Goal: Task Accomplishment & Management: Manage account settings

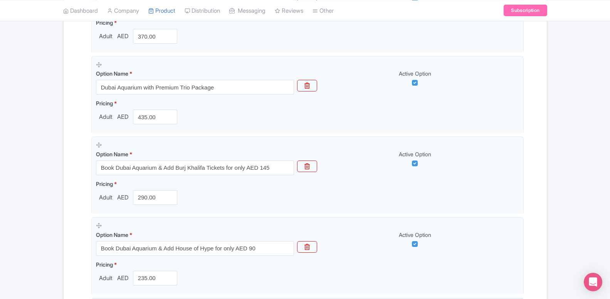
scroll to position [1127, 0]
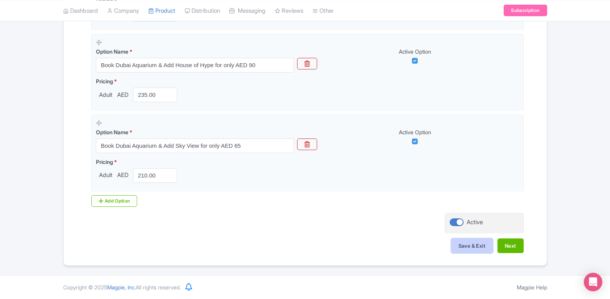
click at [465, 248] on button "Save & Exit" at bounding box center [473, 245] width 42 height 15
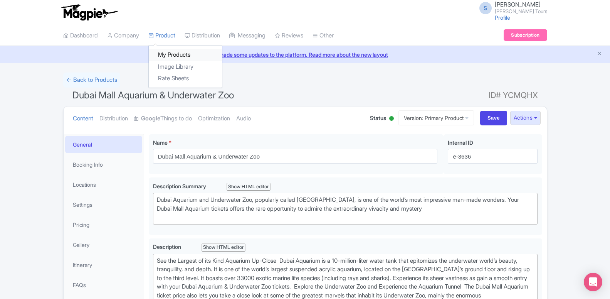
click at [174, 56] on link "My Products" at bounding box center [185, 55] width 73 height 12
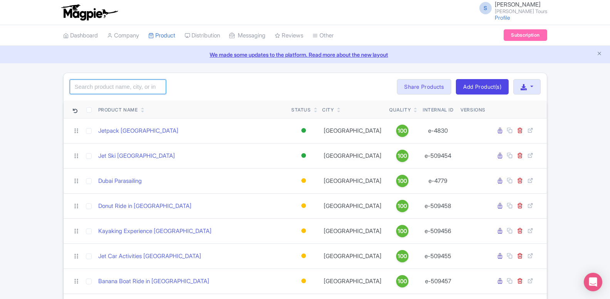
click at [115, 88] on input "search" at bounding box center [118, 86] width 96 height 15
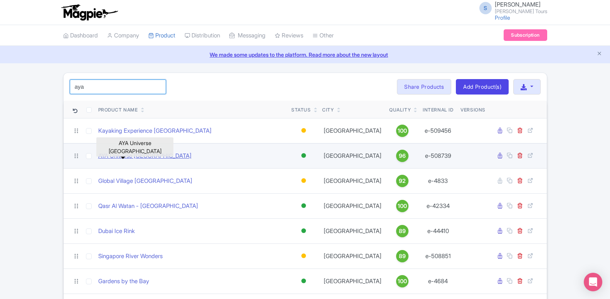
type input "aya"
click at [133, 157] on link "AYA Universe Dubai" at bounding box center [144, 156] width 93 height 9
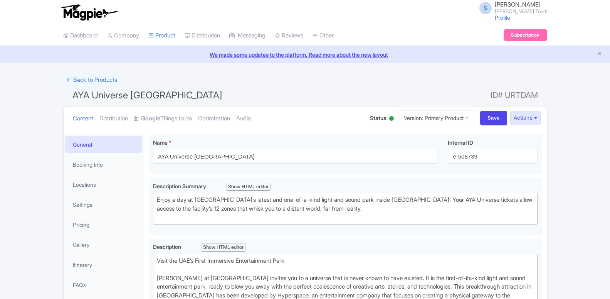
click at [163, 118] on link "Google Things to do" at bounding box center [163, 118] width 58 height 24
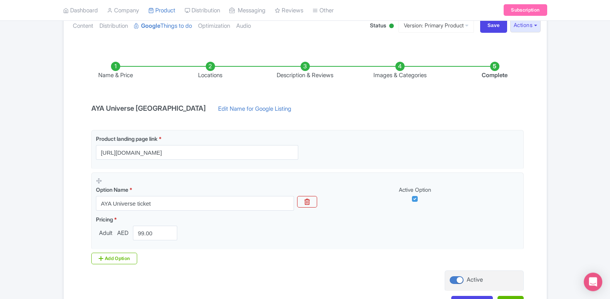
scroll to position [150, 0]
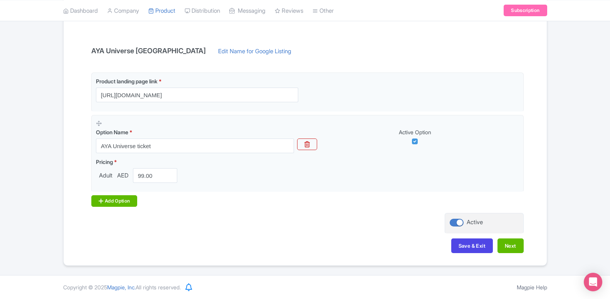
click at [129, 201] on div "Add Option" at bounding box center [114, 201] width 46 height 12
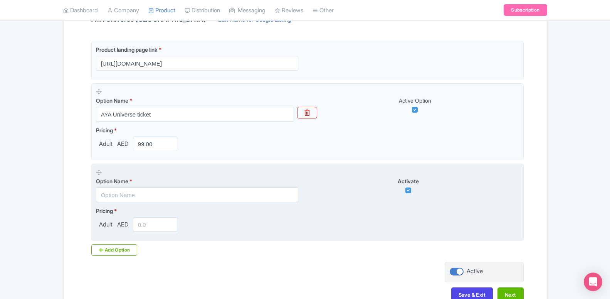
scroll to position [231, 0]
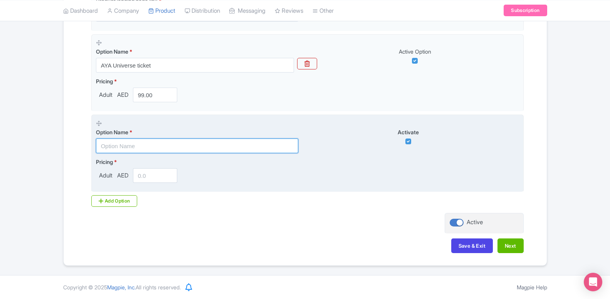
click at [158, 142] on input "text" at bounding box center [197, 145] width 202 height 15
paste input "AYA Universe Dubai with Dubai Standard Trio Package"
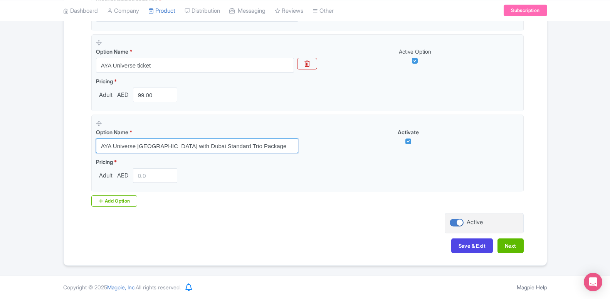
type input "AYA Universe Dubai with Dubai Standard Trio Package"
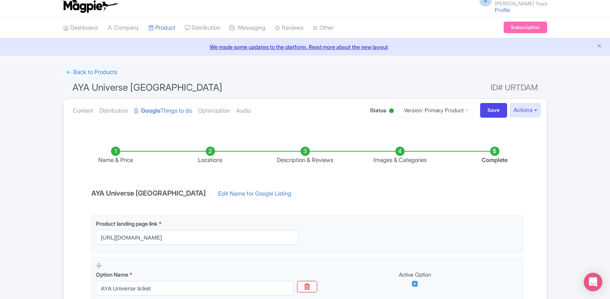
scroll to position [0, 0]
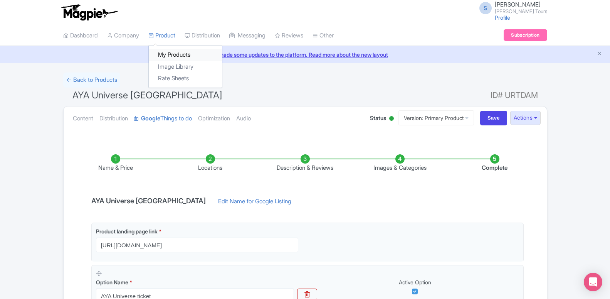
click at [166, 56] on link "My Products" at bounding box center [185, 55] width 73 height 12
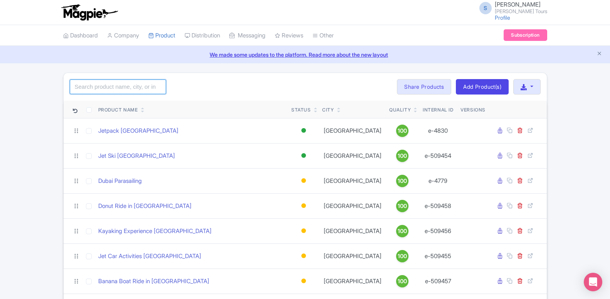
click at [126, 87] on input "search" at bounding box center [118, 86] width 96 height 15
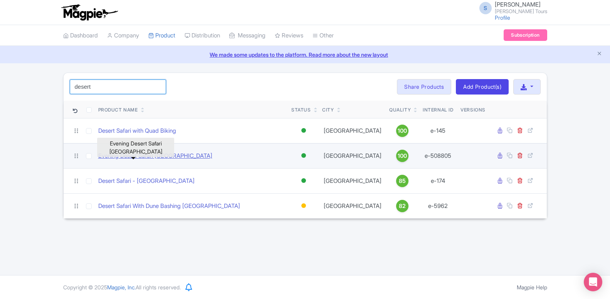
type input "desert"
click at [134, 160] on link "Evening Desert Safari [GEOGRAPHIC_DATA]" at bounding box center [155, 156] width 114 height 9
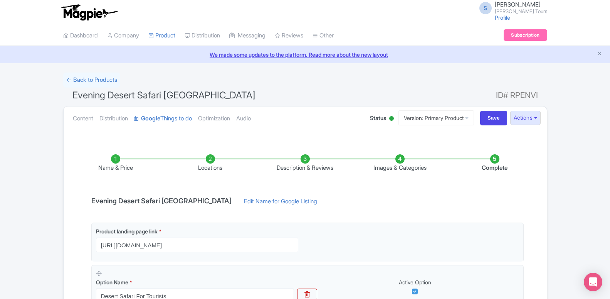
scroll to position [39, 0]
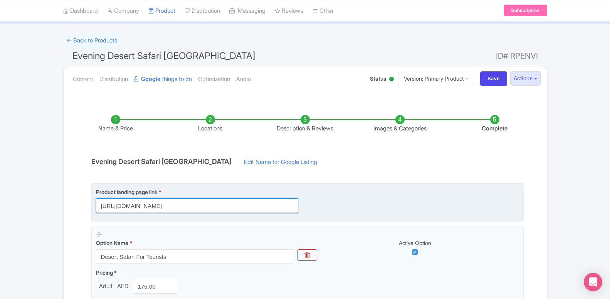
click at [153, 208] on input "[URL][DOMAIN_NAME]" at bounding box center [197, 205] width 202 height 15
click at [153, 208] on input "https://dubai.raynatours.com/desert-safari-combo-offers" at bounding box center [197, 205] width 202 height 15
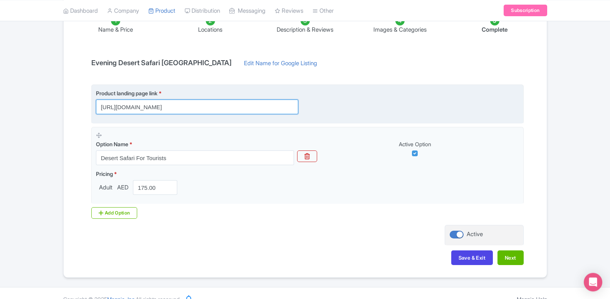
scroll to position [150, 0]
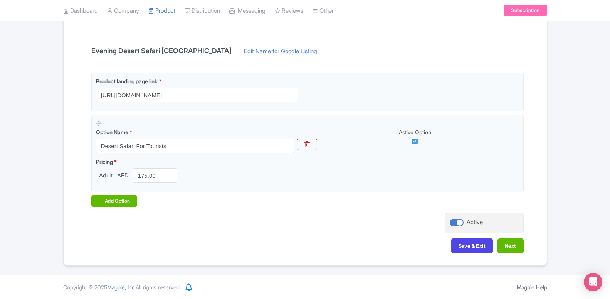
click at [127, 205] on div "Add Option" at bounding box center [114, 201] width 46 height 12
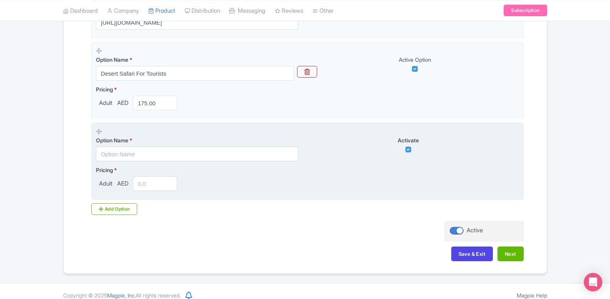
scroll to position [229, 0]
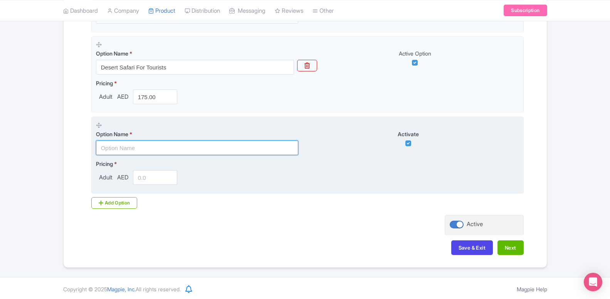
click at [145, 151] on input "text" at bounding box center [197, 147] width 202 height 15
paste input "Evening Desert Safari"
type input "Evening Desert Safari"
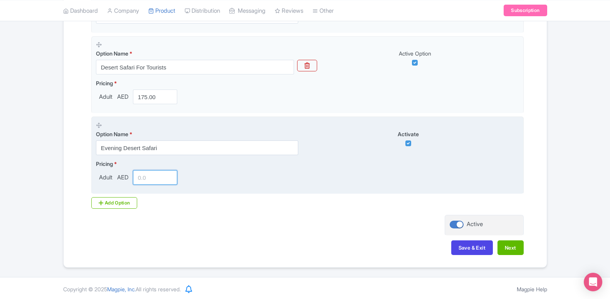
click at [159, 180] on input "number" at bounding box center [155, 177] width 45 height 15
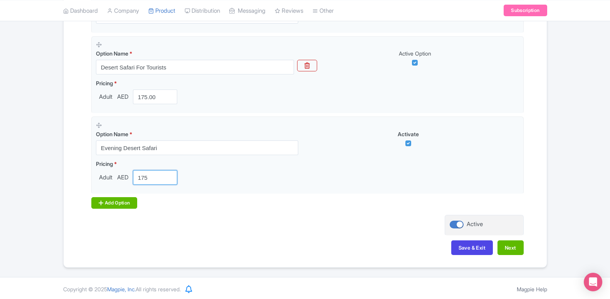
type input "175"
click at [97, 202] on div "Add Option" at bounding box center [114, 203] width 46 height 12
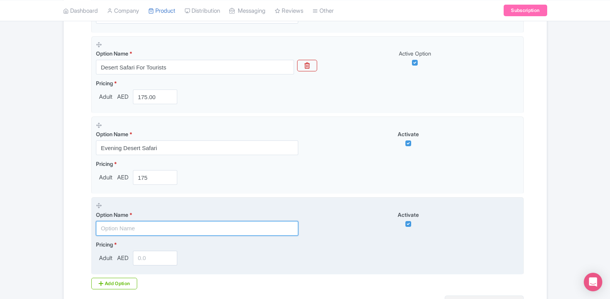
click at [123, 229] on input "text" at bounding box center [197, 228] width 202 height 15
paste input "Desert Safari with Dune Bashing in Dubai"
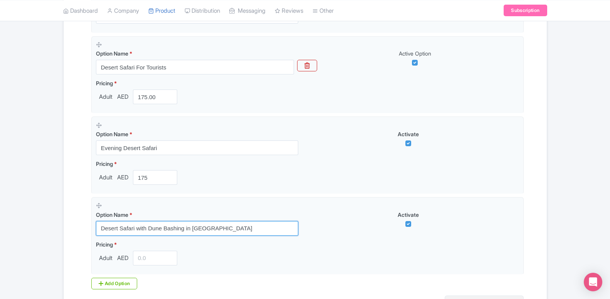
type input "Desert Safari with Dune Bashing in Dubai"
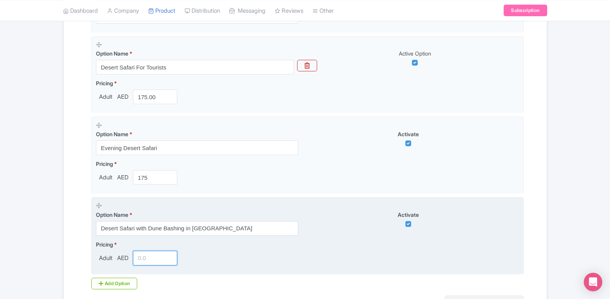
click at [155, 260] on input "number" at bounding box center [155, 258] width 45 height 15
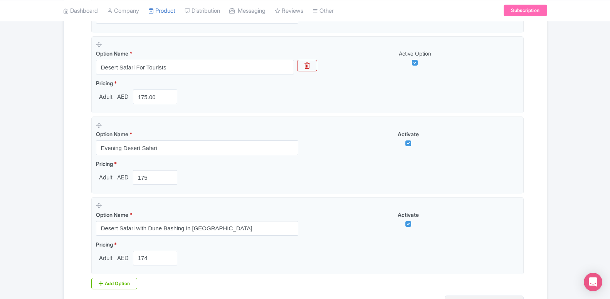
click at [275, 278] on div "Product landing page link * https://dubai.raynatours.com/desert-safari-combo-of…" at bounding box center [305, 141] width 437 height 295
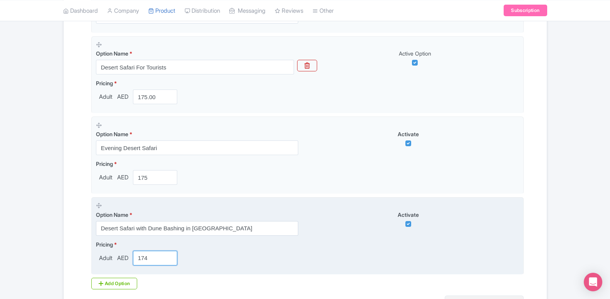
click at [158, 260] on input "174" at bounding box center [155, 258] width 45 height 15
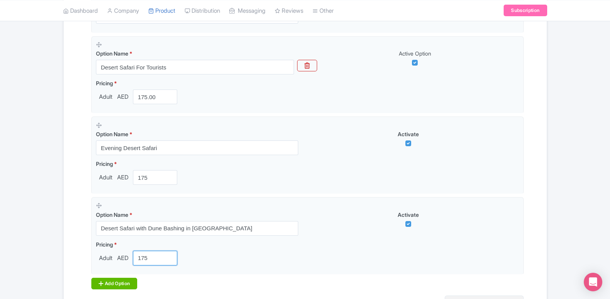
type input "175"
click at [127, 285] on div "Add Option" at bounding box center [114, 284] width 46 height 12
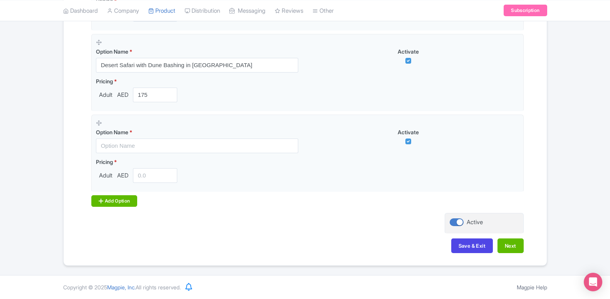
click at [124, 203] on div "Add Option" at bounding box center [114, 201] width 46 height 12
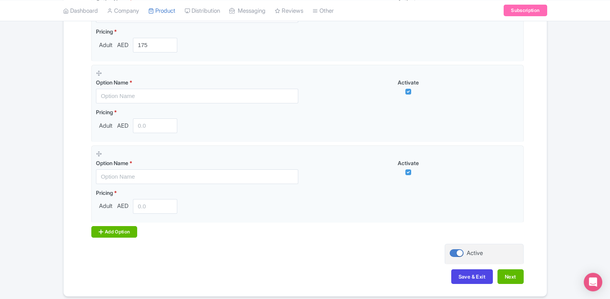
scroll to position [470, 0]
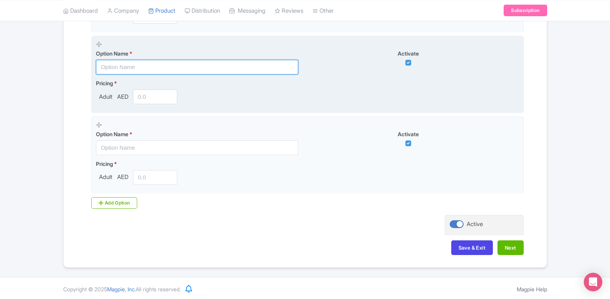
click at [141, 63] on input "text" at bounding box center [197, 67] width 202 height 15
paste input "Desert Safari With Quad Biking"
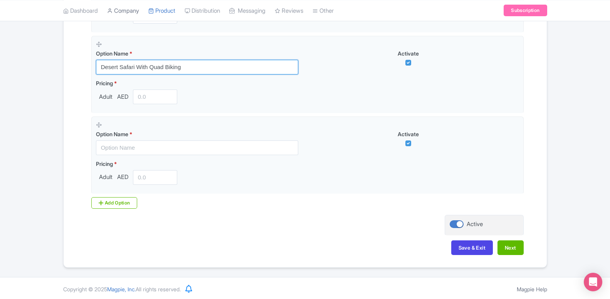
type input "Desert Safari With Quad Biking"
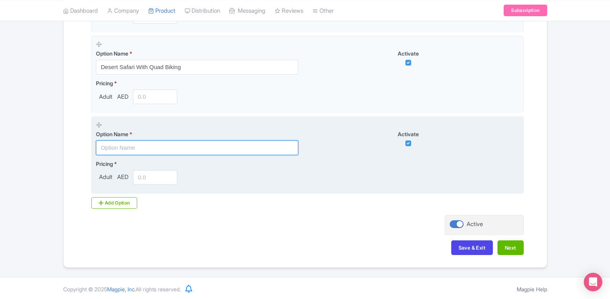
click at [185, 146] on input "text" at bounding box center [197, 147] width 202 height 15
paste input "Dune Buggy Adventure in Dubai"
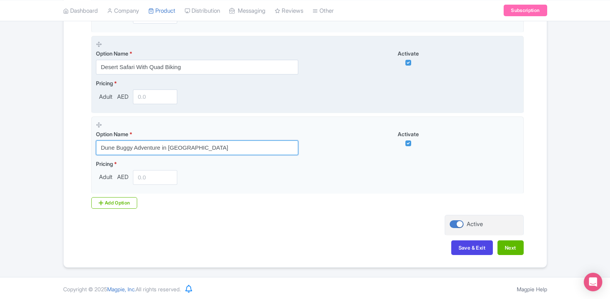
type input "Dune Buggy Adventure in Dubai"
click at [153, 88] on div "Pricing * Adult AED" at bounding box center [138, 91] width 85 height 25
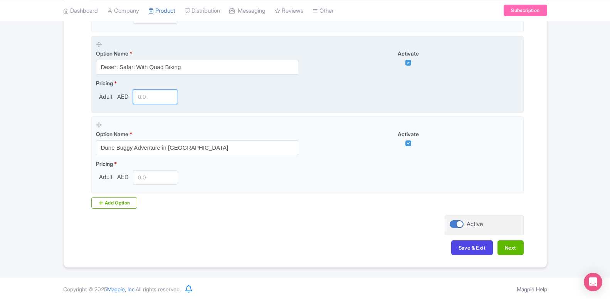
click at [154, 101] on input "number" at bounding box center [155, 96] width 45 height 15
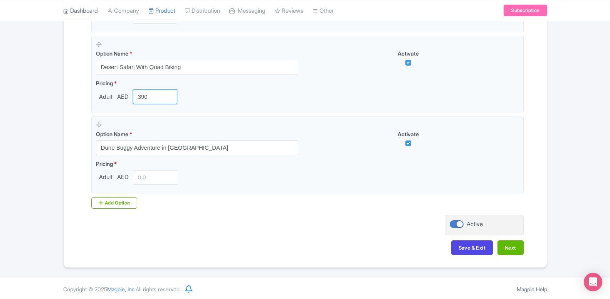
type input "390"
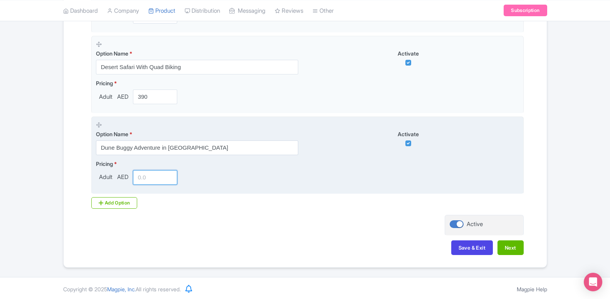
click at [144, 179] on input "number" at bounding box center [155, 177] width 45 height 15
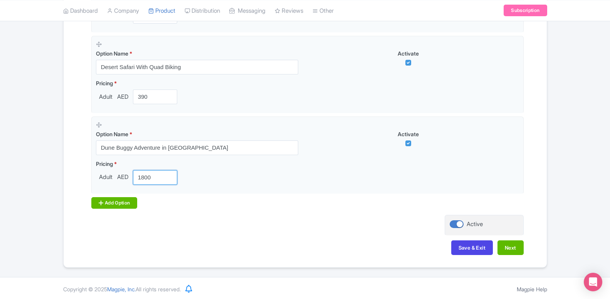
type input "1800"
click at [120, 206] on div "Add Option" at bounding box center [114, 203] width 46 height 12
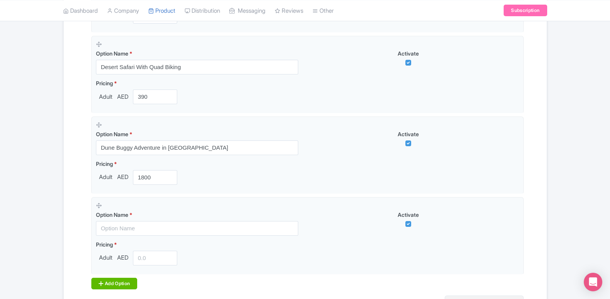
scroll to position [549, 0]
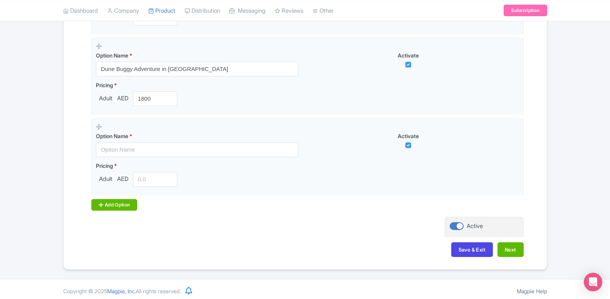
click at [123, 204] on div "Add Option" at bounding box center [114, 205] width 46 height 12
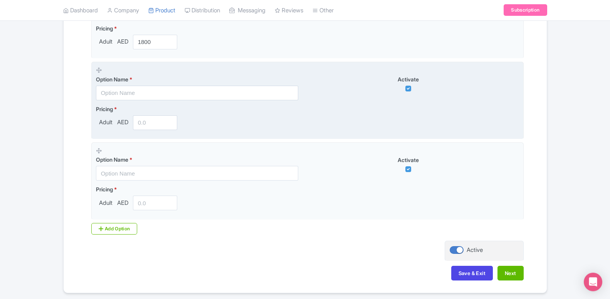
scroll to position [594, 0]
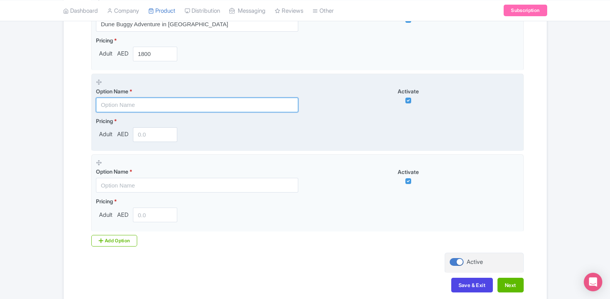
click at [143, 106] on input "text" at bounding box center [197, 105] width 202 height 15
paste input "Dinner In Desert"
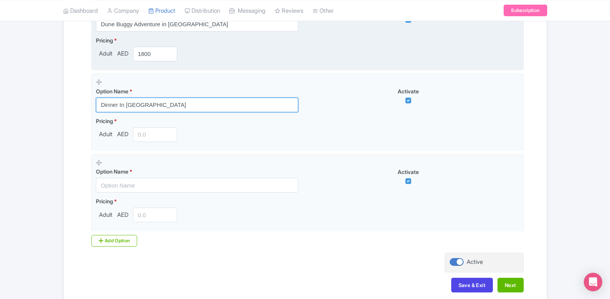
type input "Dinner In Desert"
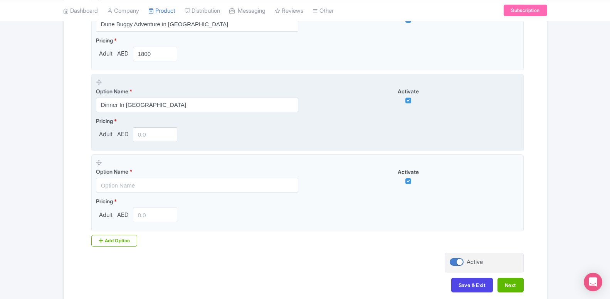
click at [148, 126] on div "Pricing * Adult AED" at bounding box center [138, 129] width 85 height 25
click at [147, 133] on input "number" at bounding box center [155, 134] width 45 height 15
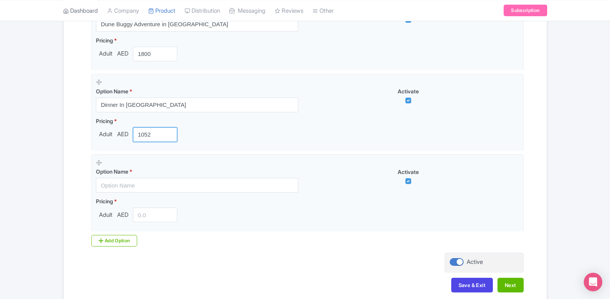
type input "1052"
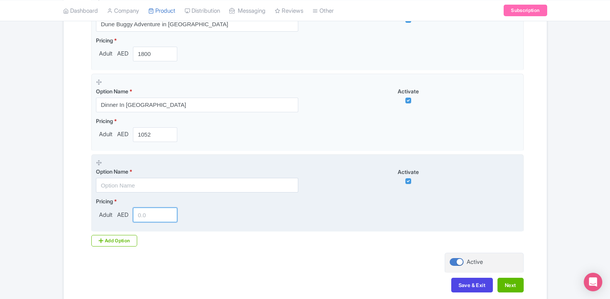
click at [136, 209] on input "number" at bounding box center [155, 214] width 45 height 15
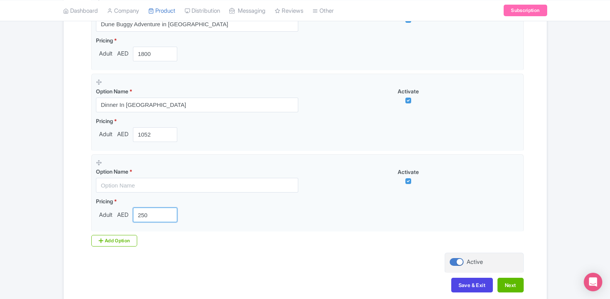
type input "250"
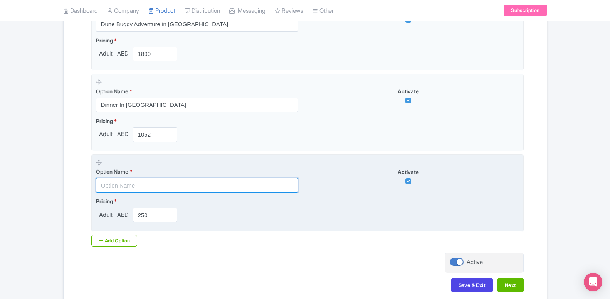
click at [184, 189] on input "text" at bounding box center [197, 185] width 202 height 15
paste input "Premium Desert Safari"
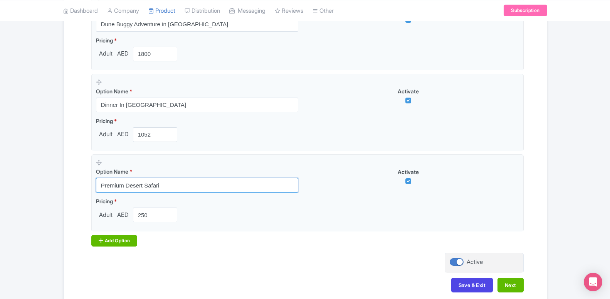
type input "Premium Desert Safari"
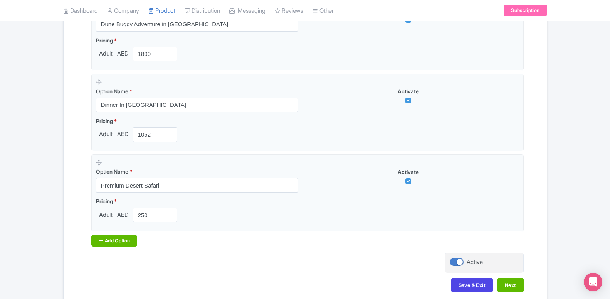
click at [135, 243] on div "Add Option" at bounding box center [114, 241] width 46 height 12
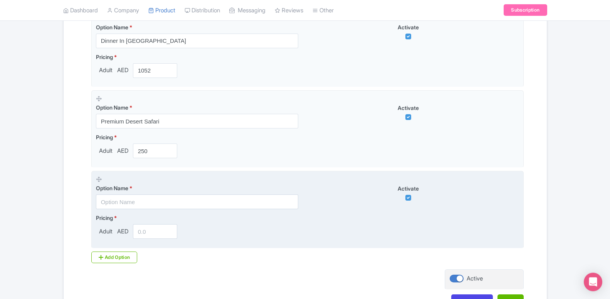
scroll to position [672, 0]
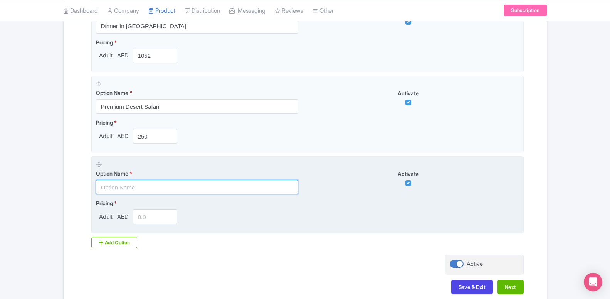
click at [131, 187] on input "text" at bounding box center [197, 187] width 202 height 15
paste input "Dubai Standard Trio Package"
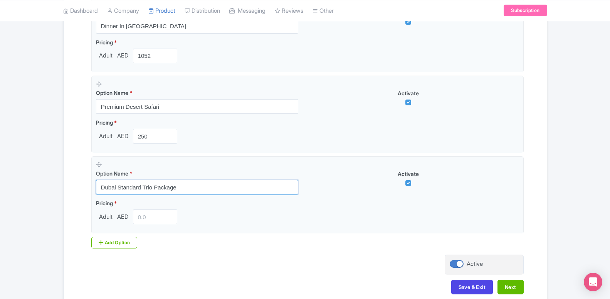
type input "Dubai Standard Trio Package"
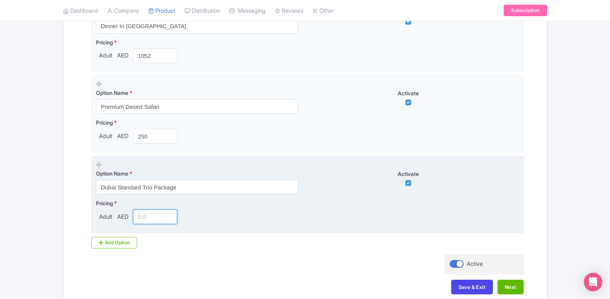
click at [140, 217] on input "number" at bounding box center [155, 216] width 45 height 15
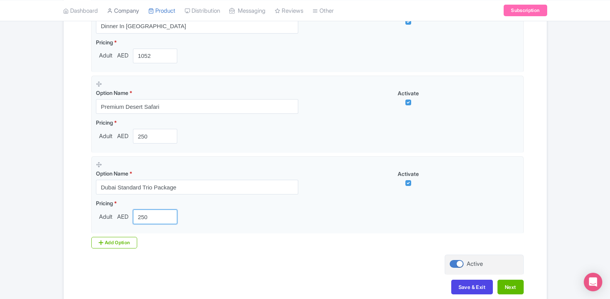
type input "250"
click at [122, 243] on div "Add Option" at bounding box center [114, 243] width 46 height 12
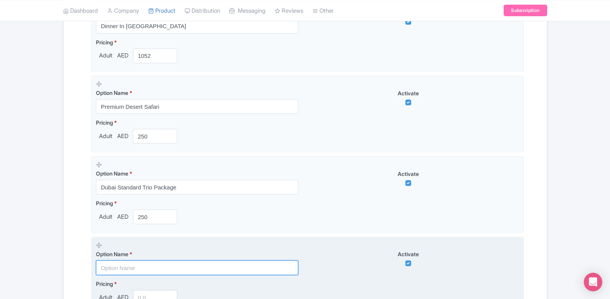
click at [136, 273] on input "text" at bounding box center [197, 267] width 202 height 15
paste input "Dubai Premium Trio Package"
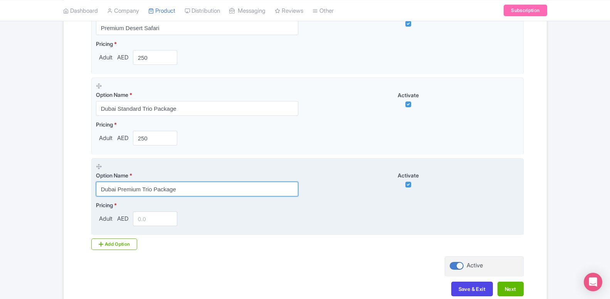
type input "Dubai Premium Trio Package"
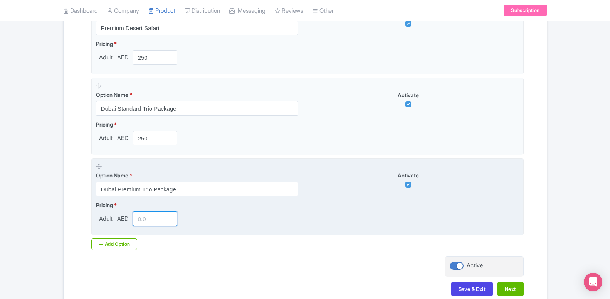
click at [143, 220] on input "number" at bounding box center [155, 218] width 45 height 15
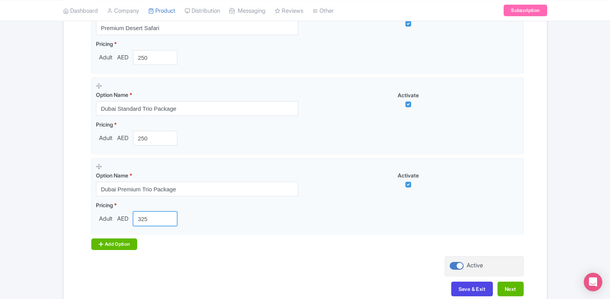
type input "325"
click at [122, 244] on div "Add Option" at bounding box center [114, 244] width 46 height 12
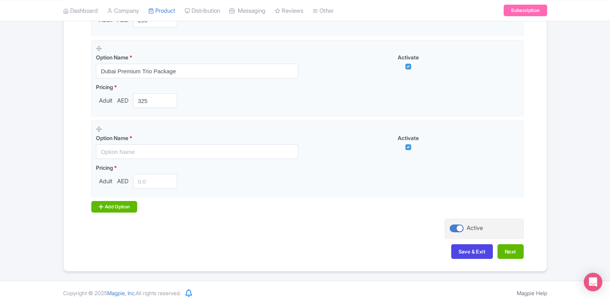
click at [117, 207] on div "Add Option" at bounding box center [114, 207] width 46 height 12
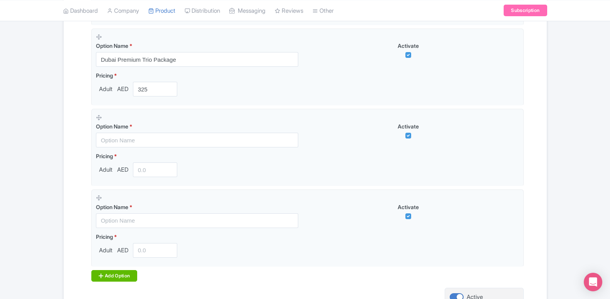
scroll to position [877, 0]
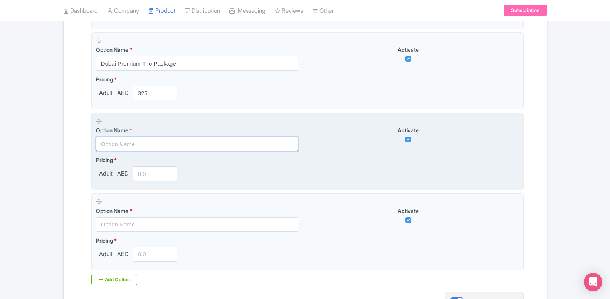
click at [126, 145] on input "text" at bounding box center [197, 144] width 202 height 15
paste input "Book Desert Safari & Add Burj Khalifa for only AED 125"
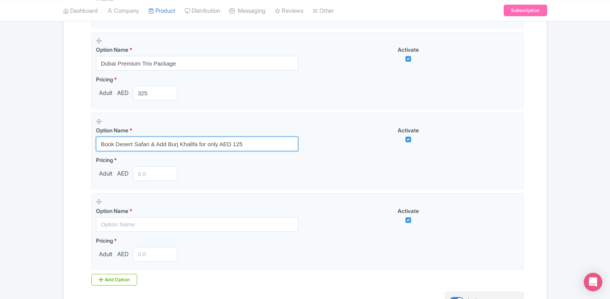
type input "Book Desert Safari & Add Burj Khalifa for only AED 125"
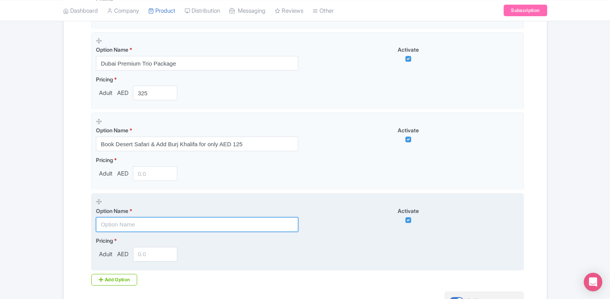
click at [141, 225] on input "text" at bounding box center [197, 224] width 202 height 15
paste input "Book Desert Safari & Add Crocodile Park for only AED 24"
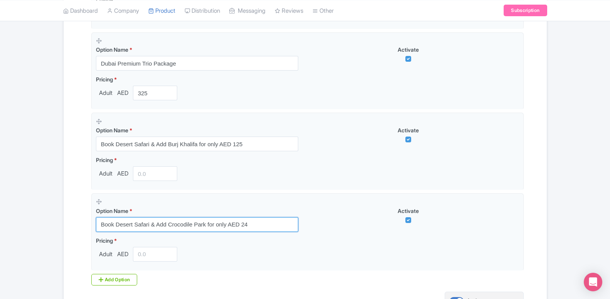
type input "Book Desert Safari & Add Crocodile Park for only AED 24"
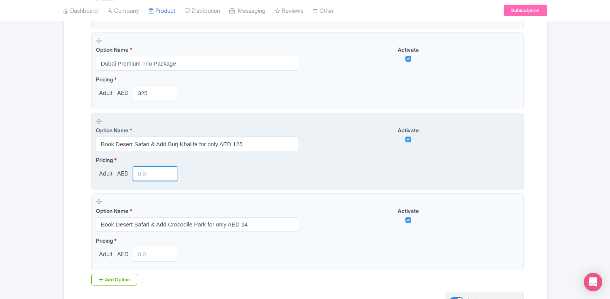
click at [143, 173] on input "number" at bounding box center [155, 173] width 45 height 15
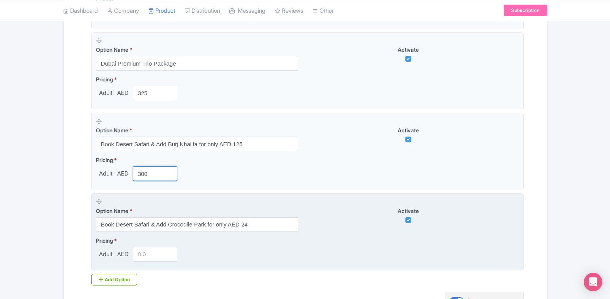
type input "300"
click at [148, 258] on input "number" at bounding box center [155, 254] width 45 height 15
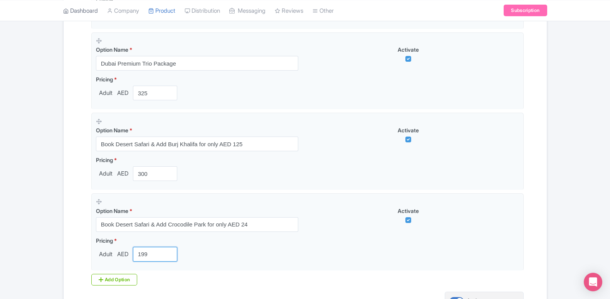
type input "199"
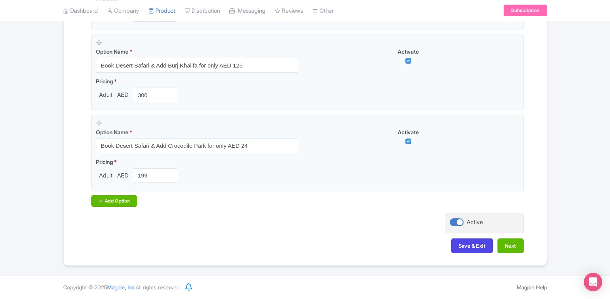
click at [121, 204] on div "Add Option" at bounding box center [114, 201] width 46 height 12
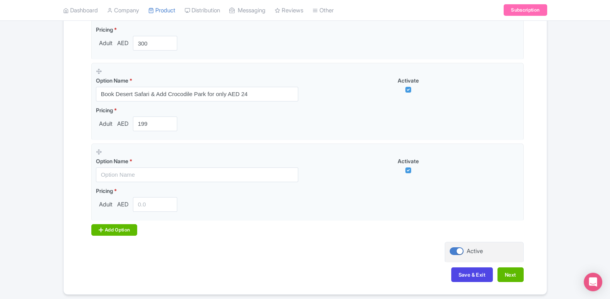
scroll to position [1034, 0]
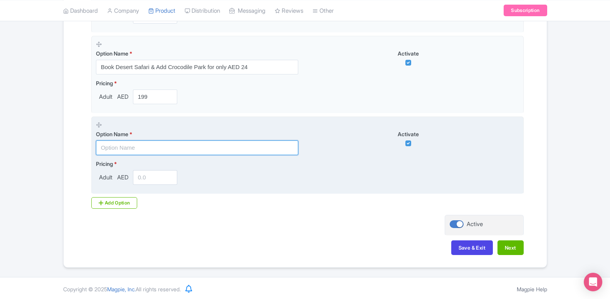
click at [124, 151] on input "text" at bounding box center [197, 147] width 202 height 15
paste input "Book Desert Safari & Add IMG Worlds for only AED 160"
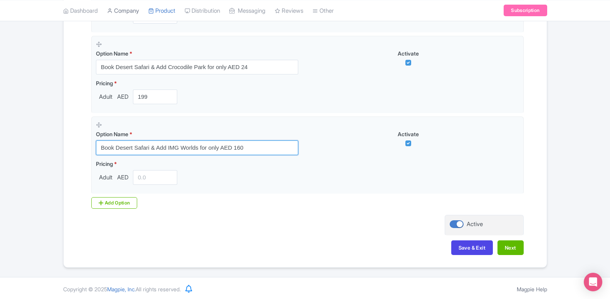
type input "Book Desert Safari & Add IMG Worlds for only AED 160"
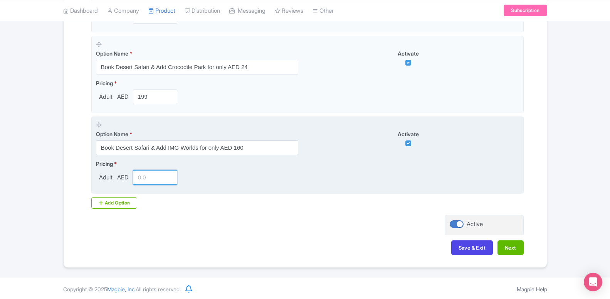
click at [135, 176] on input "number" at bounding box center [155, 177] width 45 height 15
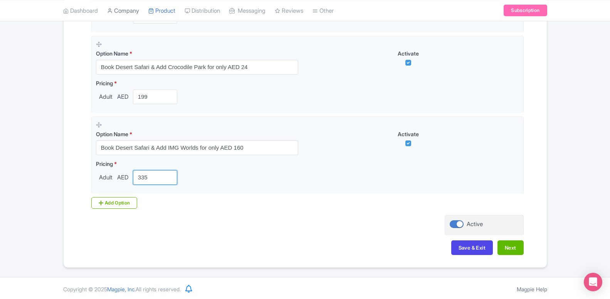
type input "335"
click at [119, 201] on div "Add Option" at bounding box center [114, 203] width 46 height 12
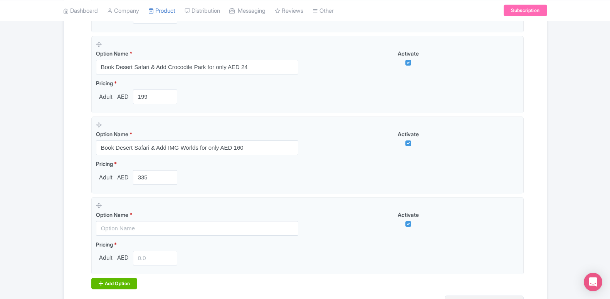
click at [125, 285] on div "Add Option" at bounding box center [114, 284] width 46 height 12
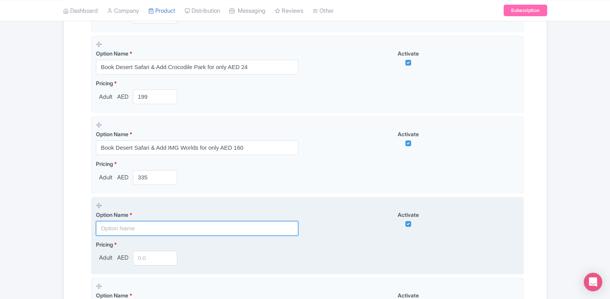
click at [131, 228] on input "text" at bounding box center [197, 228] width 202 height 15
paste input "Book Desert Safari & Add AYA Universe for only AED 50"
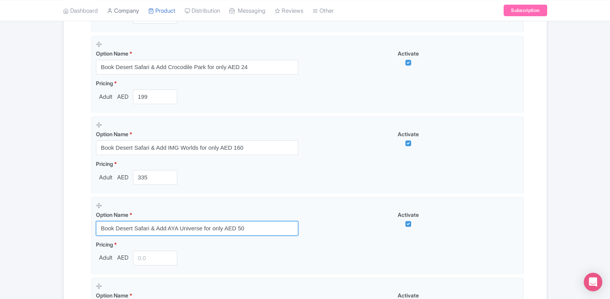
type input "Book Desert Safari & Add AYA Universe for only AED 50"
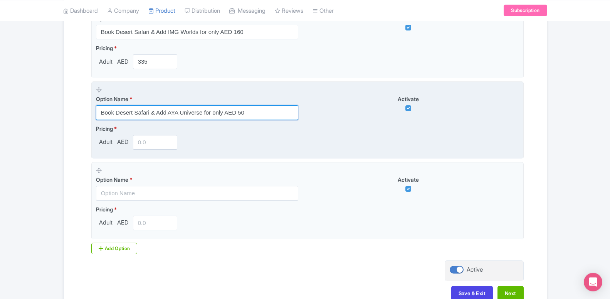
scroll to position [1152, 0]
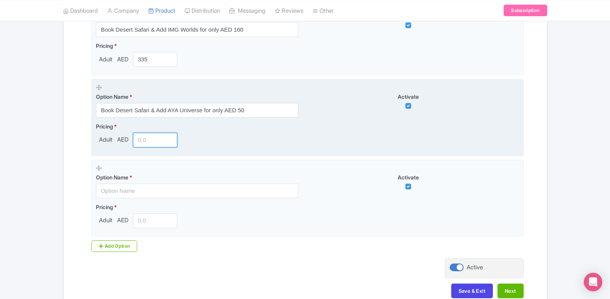
click at [147, 145] on input "number" at bounding box center [155, 140] width 45 height 15
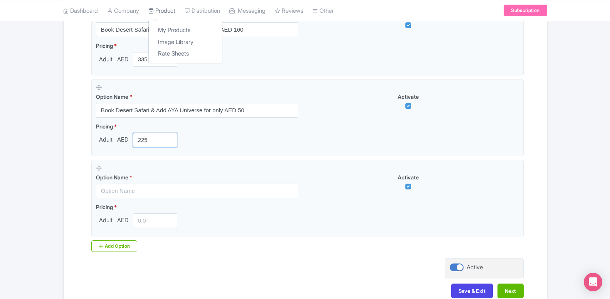
type input "225"
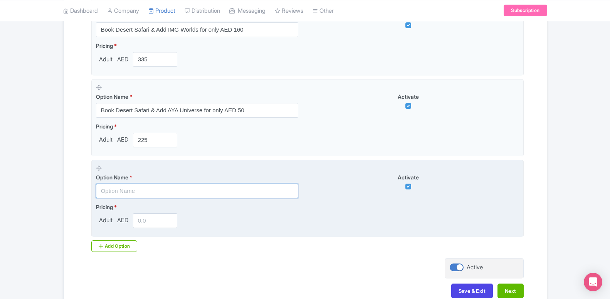
click at [126, 191] on input "text" at bounding box center [197, 191] width 202 height 15
paste input "Book Desert Safari & Add DPR 1 Day Any 1 Park Pass for only AED 160"
type input "Book Desert Safari & Add DPR 1 Day Any 1 Park Pass for only AED 160"
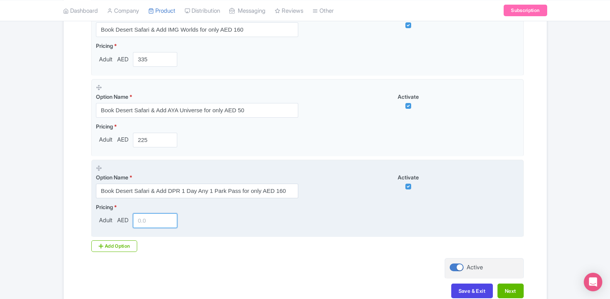
click at [150, 226] on input "number" at bounding box center [155, 220] width 45 height 15
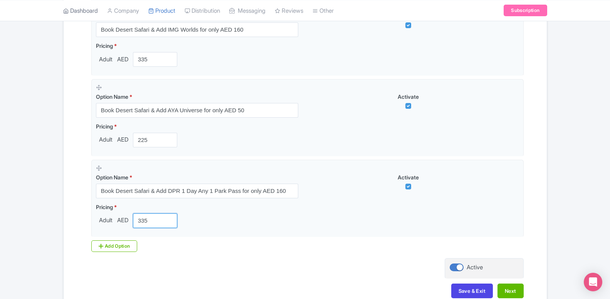
type input "335"
click at [121, 243] on div "Add Option" at bounding box center [114, 246] width 46 height 12
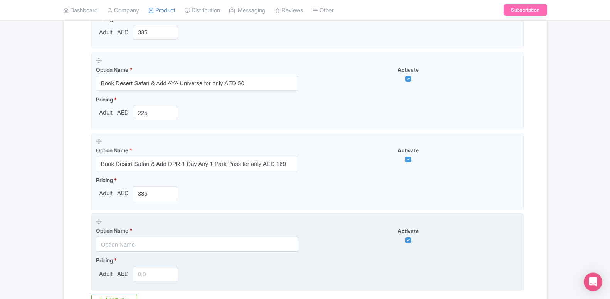
scroll to position [1278, 0]
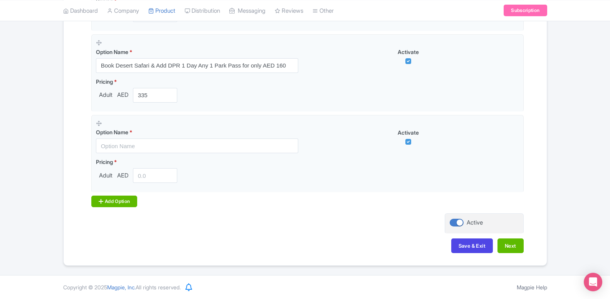
click at [118, 204] on div "Add Option" at bounding box center [114, 201] width 46 height 12
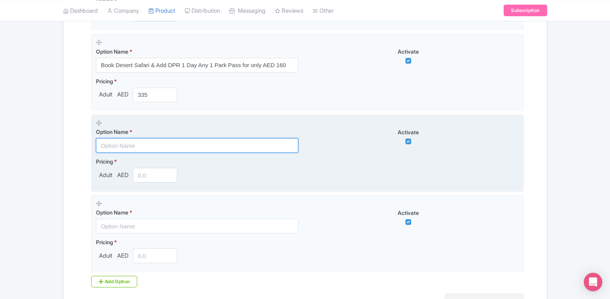
click at [135, 142] on input "text" at bounding box center [197, 145] width 202 height 15
paste input "Book Desert Safari & Add Atlantis Aquaventure for only AED 250"
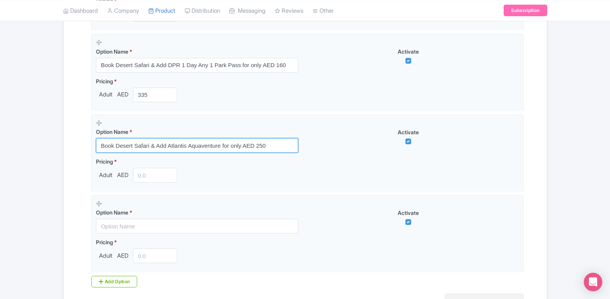
type input "Book Desert Safari & Add Atlantis Aquaventure for only AED 250"
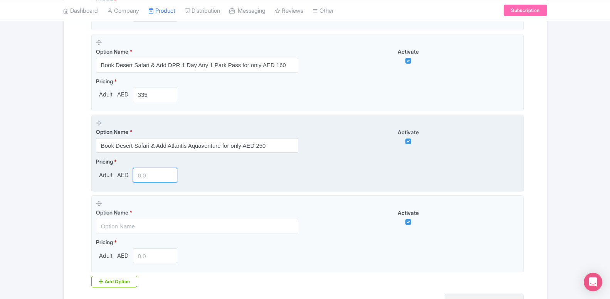
click at [147, 174] on input "number" at bounding box center [155, 175] width 45 height 15
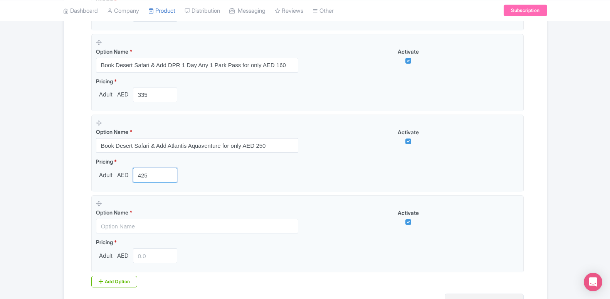
type input "425"
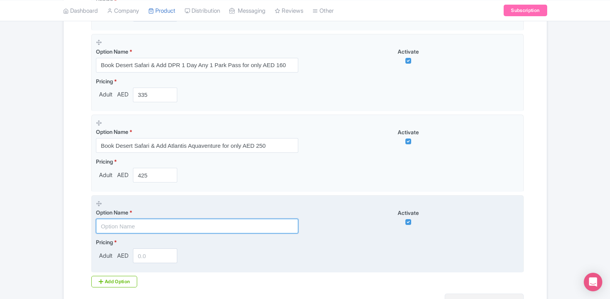
click at [147, 231] on input "text" at bounding box center [197, 226] width 202 height 15
paste input "Book Desert Safari & Add Wild Wadi Water Park for only AED 160"
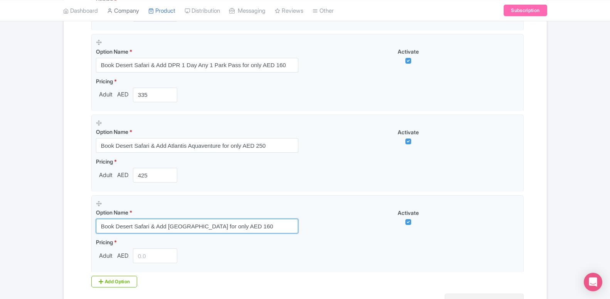
type input "Book Desert Safari & Add Wild Wadi Water Park for only AED 160"
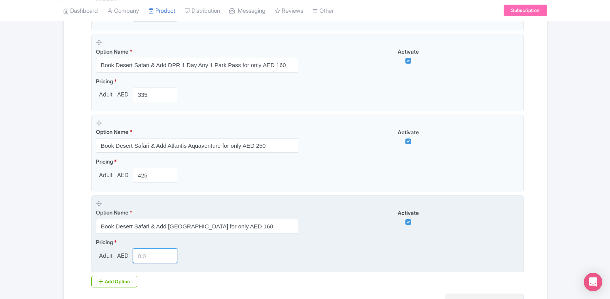
click at [148, 260] on input "number" at bounding box center [155, 255] width 45 height 15
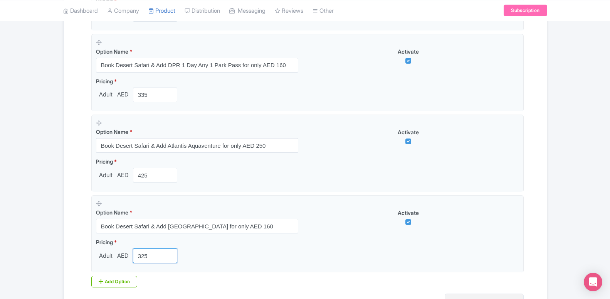
type input "325"
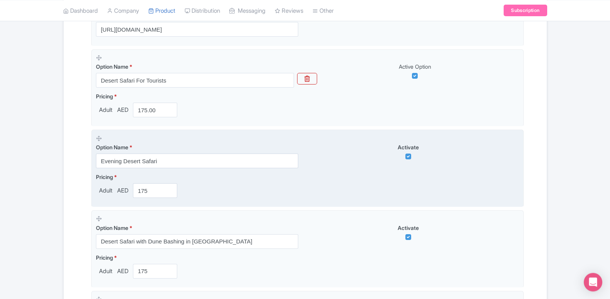
scroll to position [216, 0]
click at [114, 160] on input "Evening Desert Safari" at bounding box center [197, 160] width 202 height 15
paste input "Book Desert Safari & Add Ski Dubai for only AED 180"
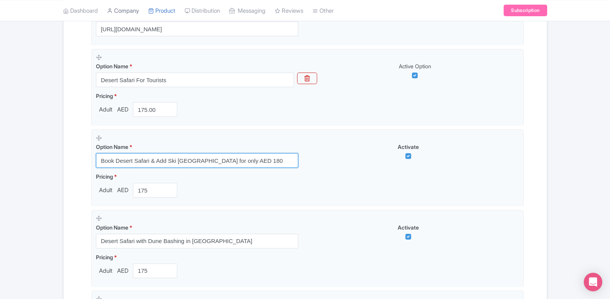
type input "Book Desert Safari & Add Ski Dubai for only AED 180"
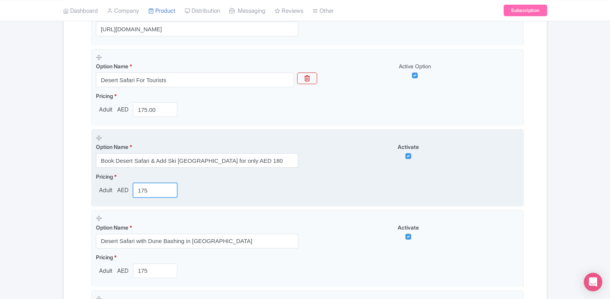
click at [142, 187] on input "175" at bounding box center [155, 190] width 45 height 15
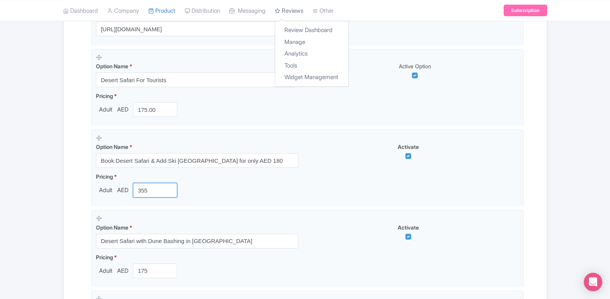
type input "355"
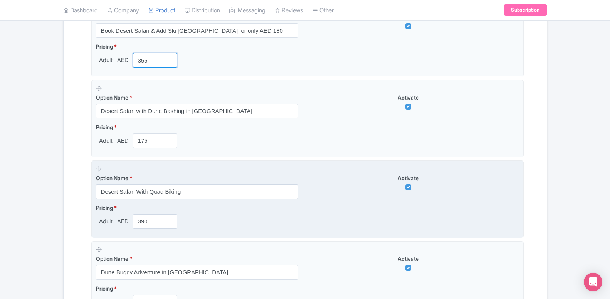
scroll to position [413, 0]
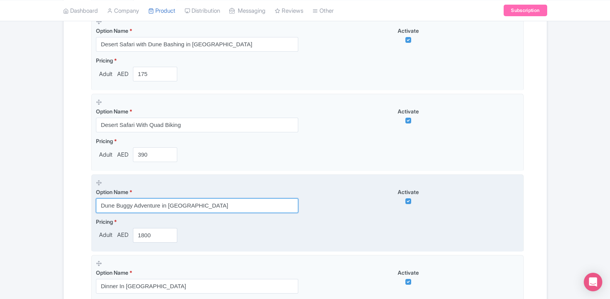
click at [137, 206] on input "Dune Buggy Adventure in Dubai" at bounding box center [197, 205] width 202 height 15
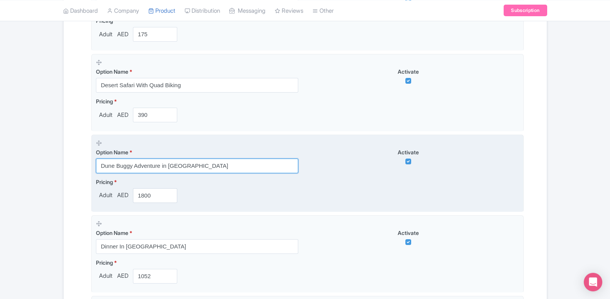
scroll to position [531, 0]
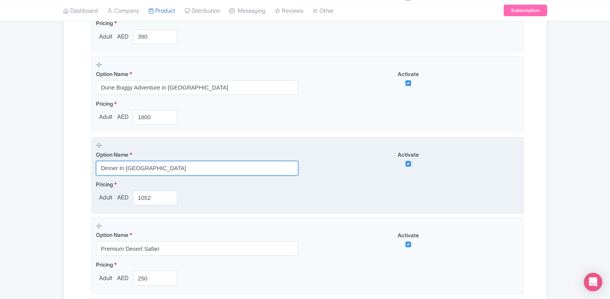
click at [129, 169] on input "Dinner In Desert" at bounding box center [197, 168] width 202 height 15
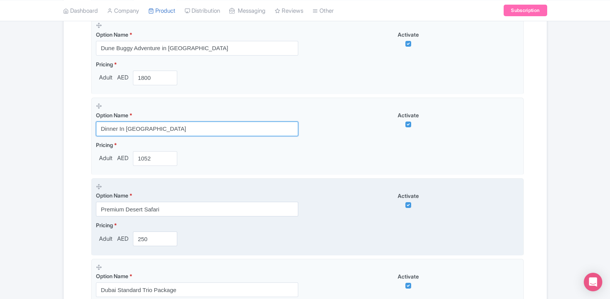
scroll to position [649, 0]
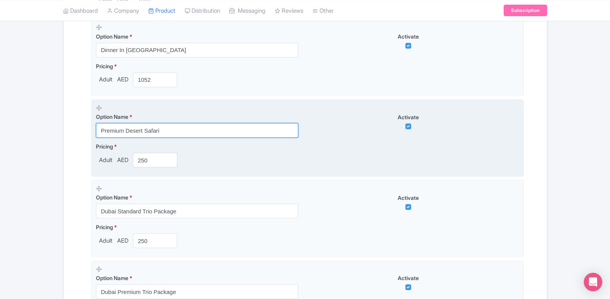
click at [137, 129] on input "Premium Desert Safari" at bounding box center [197, 130] width 202 height 15
paste input "Book Desert Safari & Add Dubai Frame for only AED 25"
type input "Book Desert Safari & Add Dubai Frame for only AED 25"
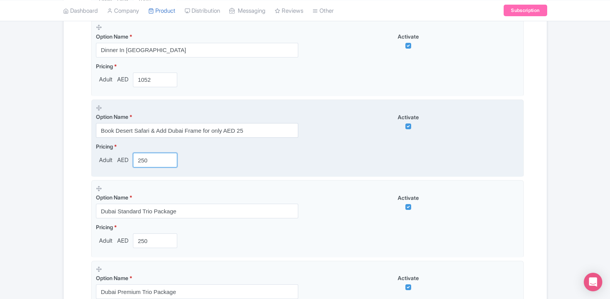
click at [142, 162] on input "250" at bounding box center [155, 160] width 45 height 15
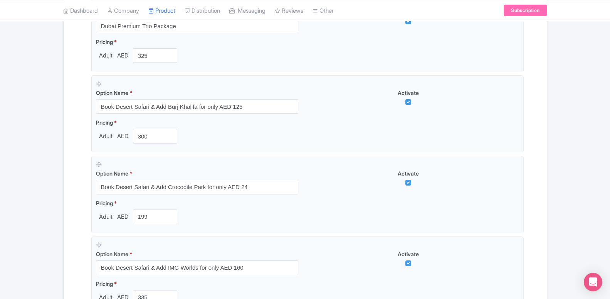
scroll to position [1358, 0]
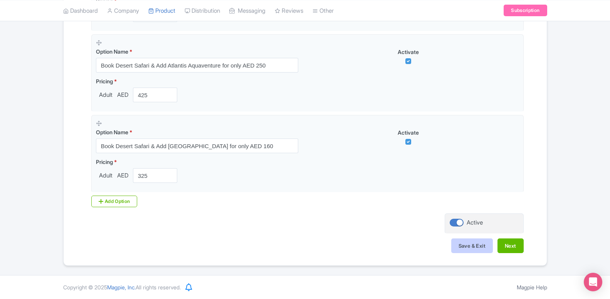
type input "200"
click at [463, 242] on button "Save & Exit" at bounding box center [473, 245] width 42 height 15
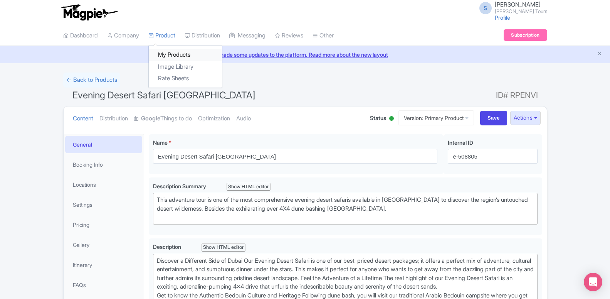
click at [173, 52] on link "My Products" at bounding box center [185, 55] width 73 height 12
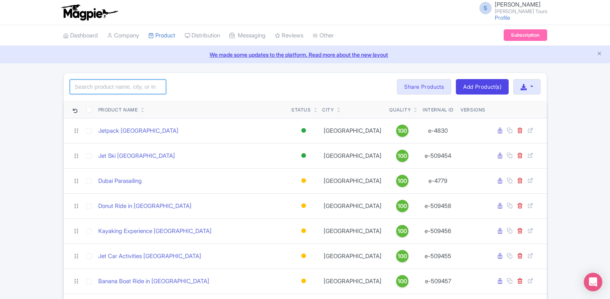
click at [131, 88] on input "search" at bounding box center [118, 86] width 96 height 15
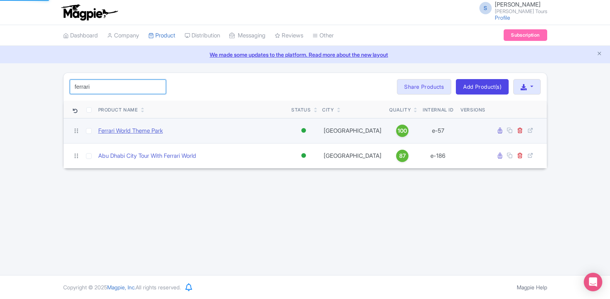
type input "ferrari"
click at [132, 128] on link "Ferrari World Theme Park" at bounding box center [130, 130] width 65 height 9
click at [150, 130] on link "Ferrari World Theme Park" at bounding box center [130, 130] width 65 height 9
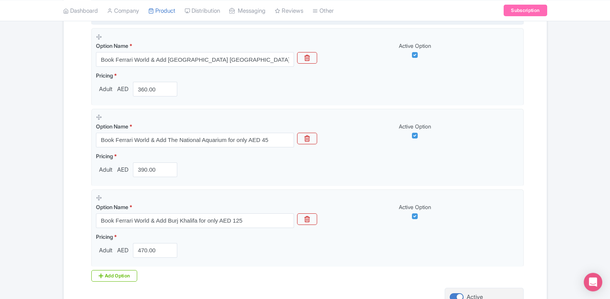
scroll to position [929, 0]
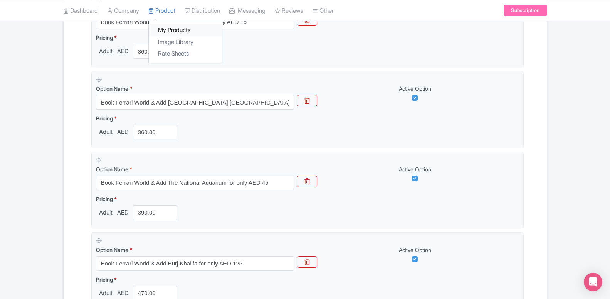
click at [172, 32] on link "My Products" at bounding box center [185, 30] width 73 height 12
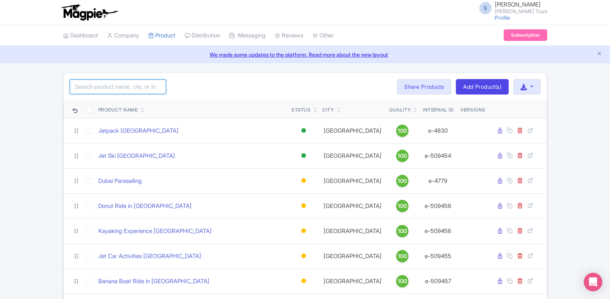
click at [113, 85] on input "search" at bounding box center [118, 86] width 96 height 15
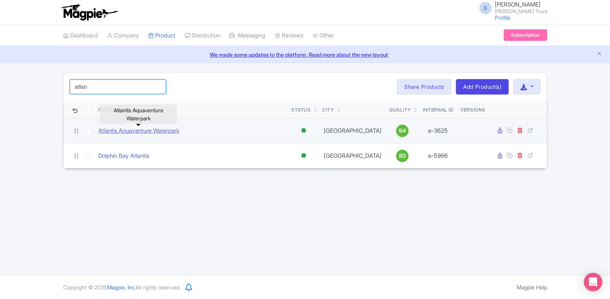
type input "atlan"
click at [128, 128] on link "Atlantis Aquaventure Waterpark" at bounding box center [138, 130] width 81 height 9
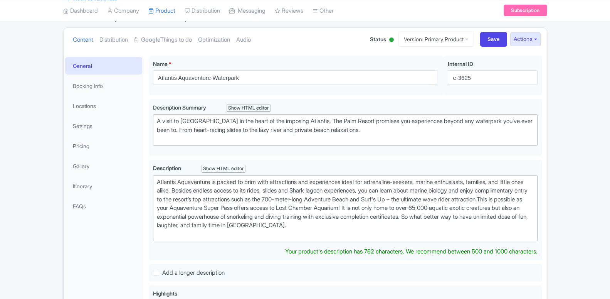
click at [155, 42] on strong "Google" at bounding box center [150, 39] width 19 height 9
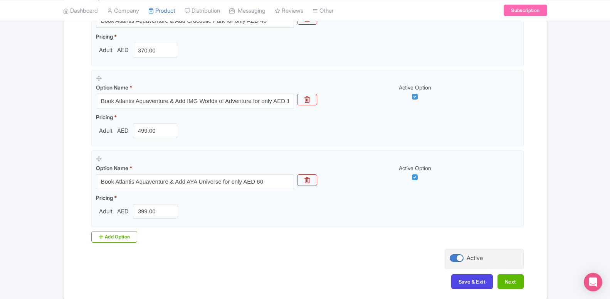
scroll to position [402, 0]
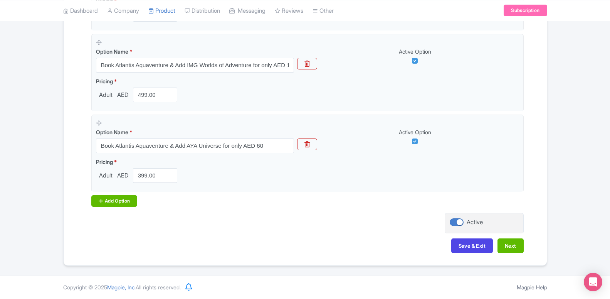
click at [112, 203] on div "Add Option" at bounding box center [114, 201] width 46 height 12
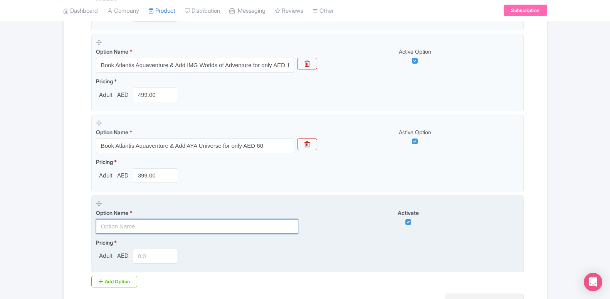
click at [128, 227] on input "text" at bounding box center [197, 226] width 202 height 15
paste input "Book Atlantis Aquaventure & Add House Of Hype for only AED 45"
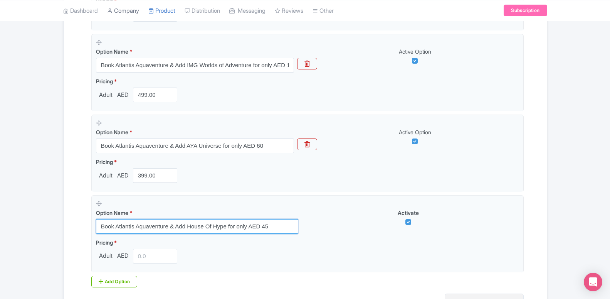
type input "Book Atlantis Aquaventure & Add House Of Hype for only AED 45"
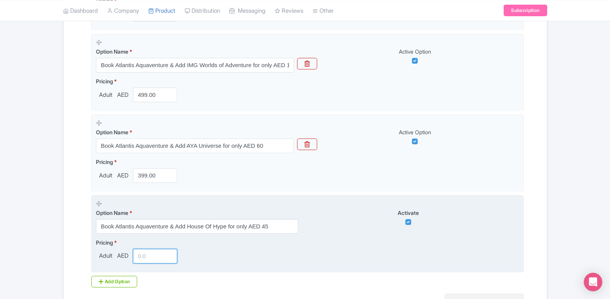
click at [139, 253] on input "number" at bounding box center [155, 256] width 45 height 15
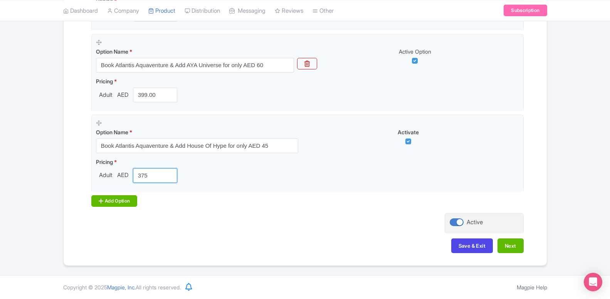
type input "375"
click at [131, 206] on div "Add Option" at bounding box center [114, 201] width 46 height 12
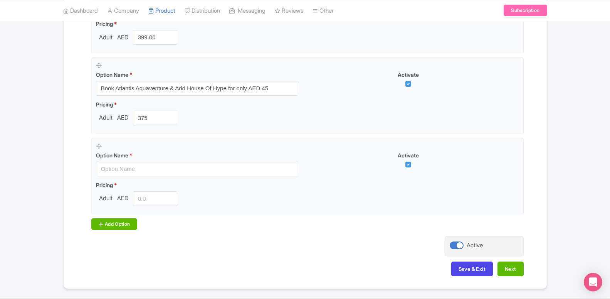
scroll to position [563, 0]
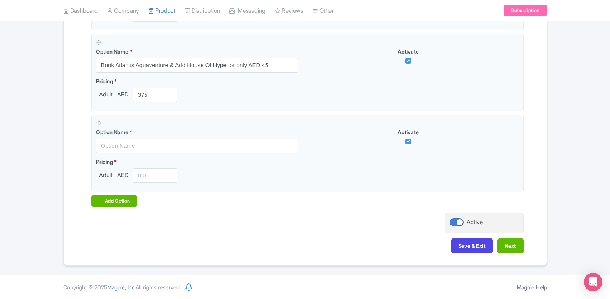
click at [129, 197] on div "Add Option" at bounding box center [114, 201] width 46 height 12
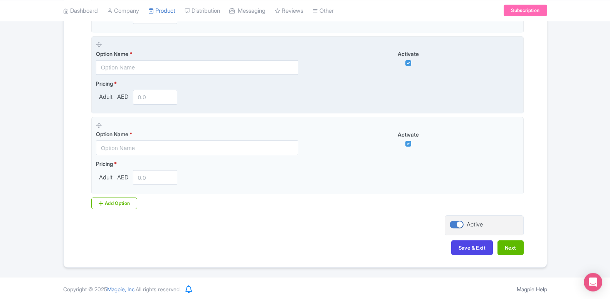
scroll to position [642, 0]
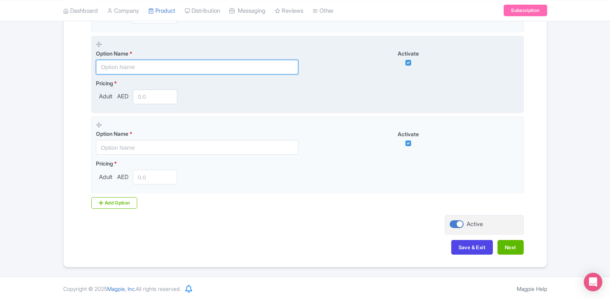
click at [147, 66] on input "text" at bounding box center [197, 67] width 202 height 15
paste input "Book Atlantis Aquaventure & Add Ski Dubai for only AED 160"
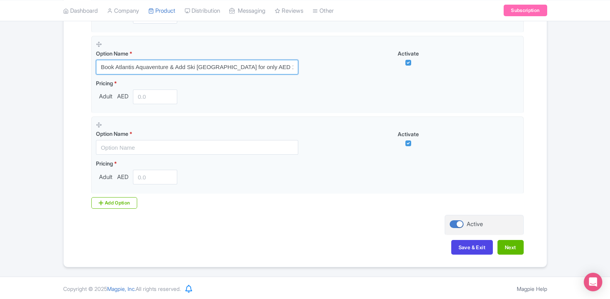
type input "Book Atlantis Aquaventure & Add Ski Dubai for only AED 160"
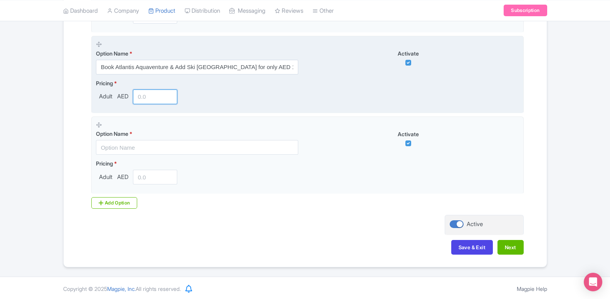
click at [147, 100] on input "number" at bounding box center [155, 96] width 45 height 15
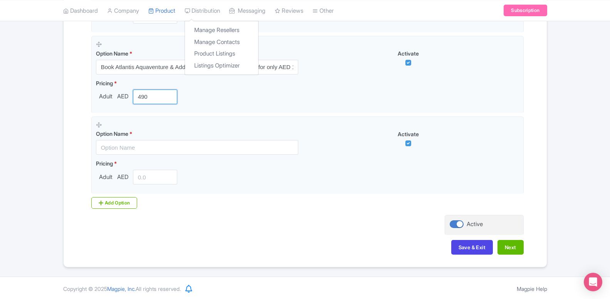
type input "490"
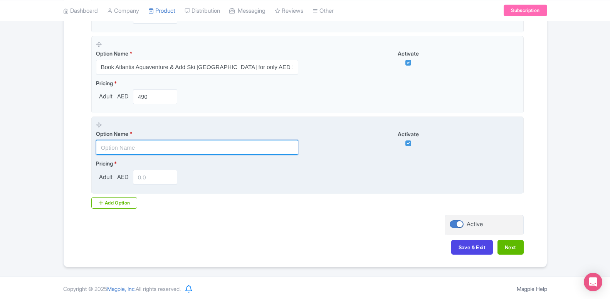
click at [159, 146] on input "text" at bounding box center [197, 147] width 202 height 15
paste input "Book Atlantis Aquaventure & Add Burj Khalifa for only AED 99"
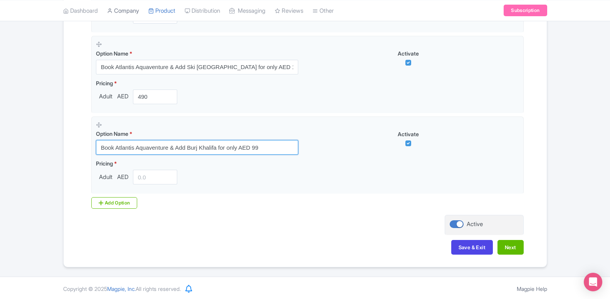
type input "Book Atlantis Aquaventure & Add Burj Khalifa for only AED 99"
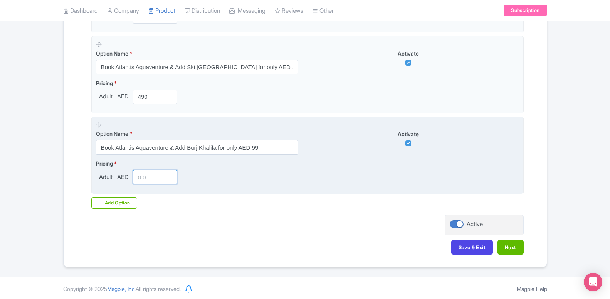
click at [155, 182] on input "number" at bounding box center [155, 177] width 45 height 15
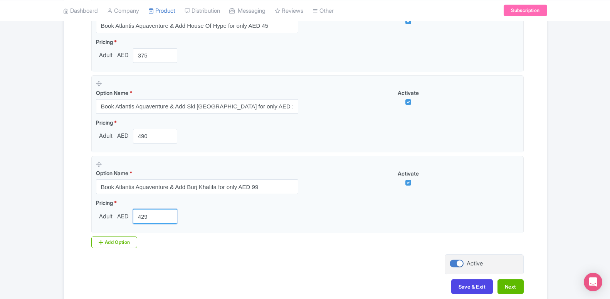
type input "429"
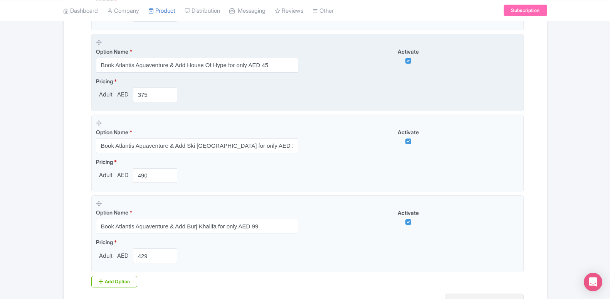
scroll to position [644, 0]
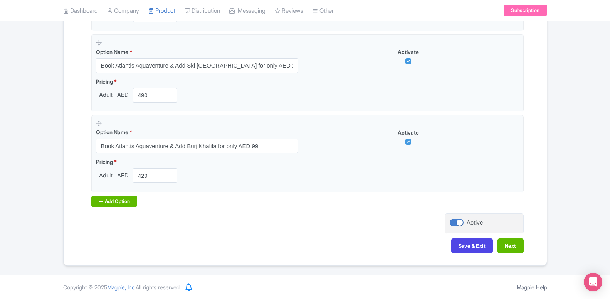
click at [104, 201] on div "Add Option" at bounding box center [114, 201] width 46 height 12
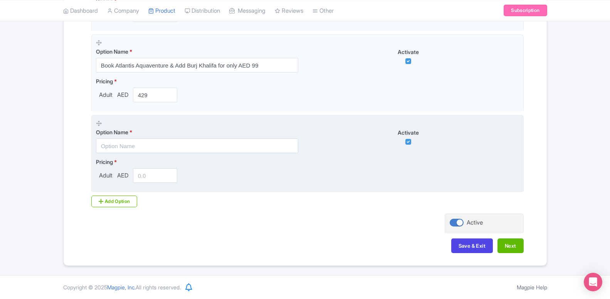
click at [105, 201] on div "Add Option" at bounding box center [114, 201] width 46 height 12
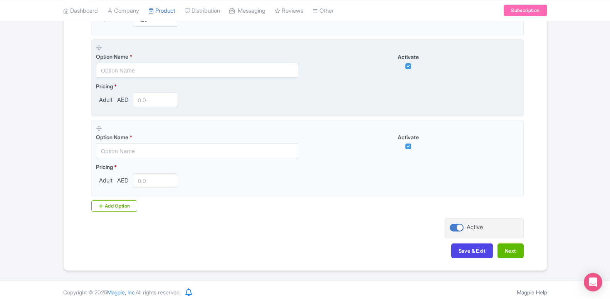
scroll to position [805, 0]
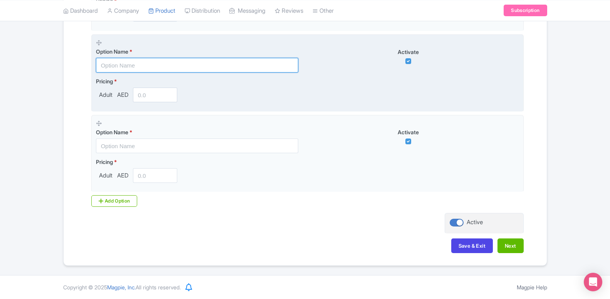
click at [125, 65] on input "text" at bounding box center [197, 65] width 202 height 15
paste input "Book Atlantis Aquaventure & Add DPR 1 Day Any 1 Park Pass for only AED 160"
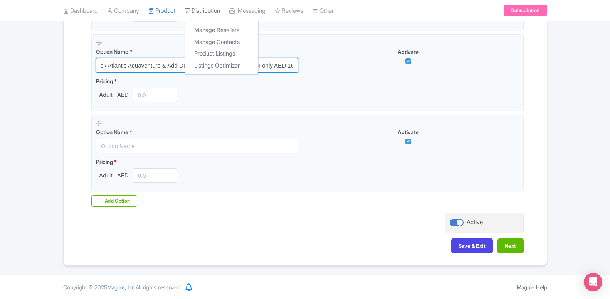
type input "Book Atlantis Aquaventure & Add DPR 1 Day Any 1 Park Pass for only AED 160"
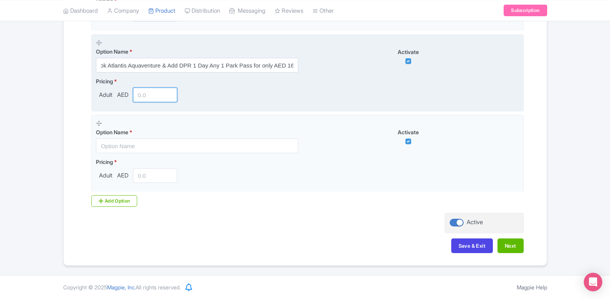
click at [134, 94] on input "number" at bounding box center [155, 95] width 45 height 15
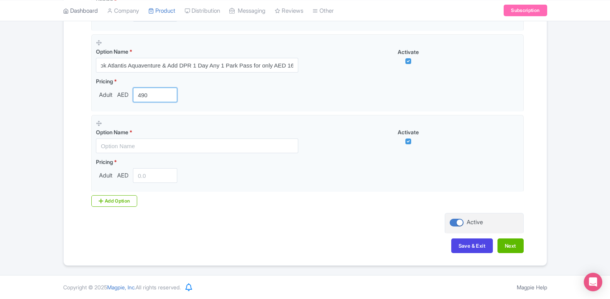
type input "490"
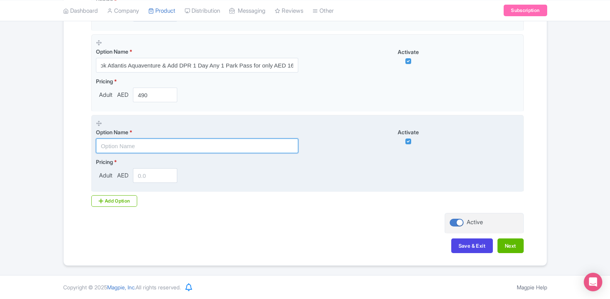
click at [121, 147] on input "text" at bounding box center [197, 145] width 202 height 15
paste input "Book Atlantis Aquaventure & Add Dubai Aquarium for only AED 75"
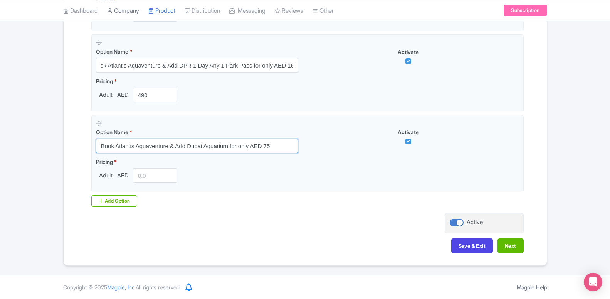
type input "Book Atlantis Aquaventure & Add Dubai Aquarium for only AED 75"
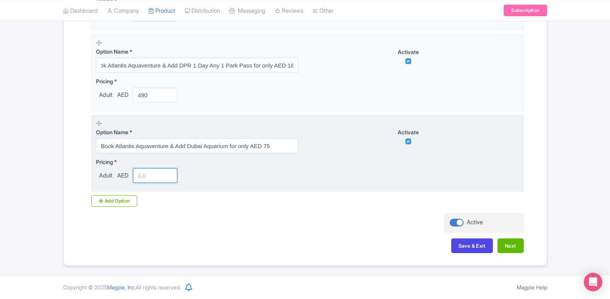
click at [145, 173] on input "number" at bounding box center [155, 175] width 45 height 15
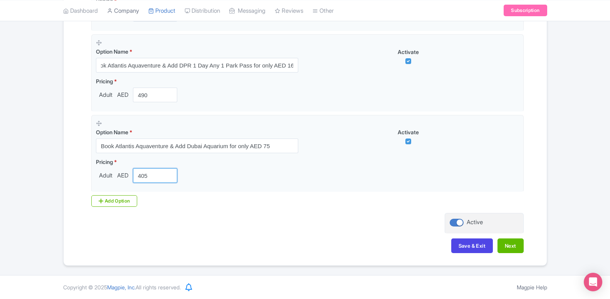
type input "405"
click at [480, 248] on button "Save & Exit" at bounding box center [473, 245] width 42 height 15
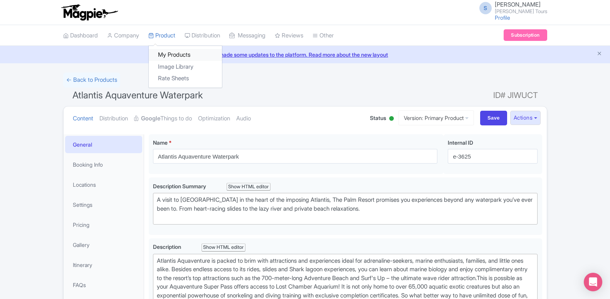
click at [169, 54] on link "My Products" at bounding box center [185, 55] width 73 height 12
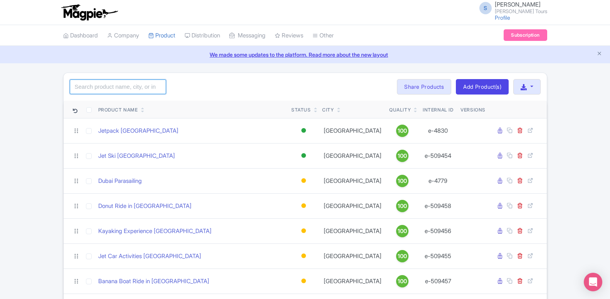
click at [140, 83] on input "search" at bounding box center [118, 86] width 96 height 15
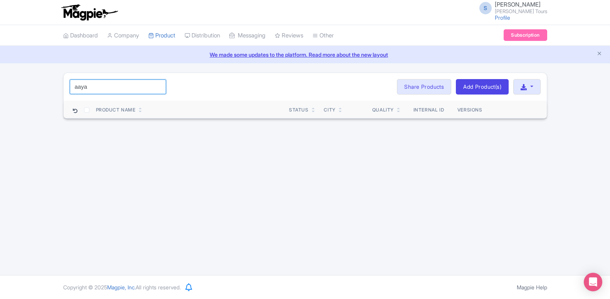
click at [81, 88] on input "aaya" at bounding box center [118, 86] width 96 height 15
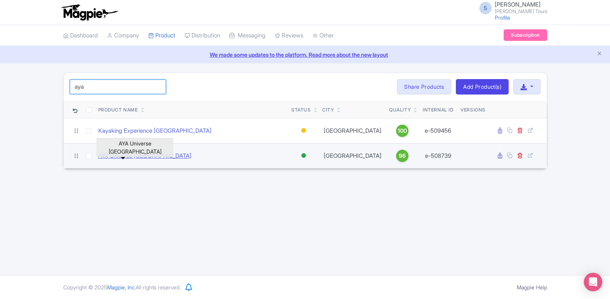
type input "aya"
click at [119, 157] on link "AYA Universe Dubai" at bounding box center [144, 156] width 93 height 9
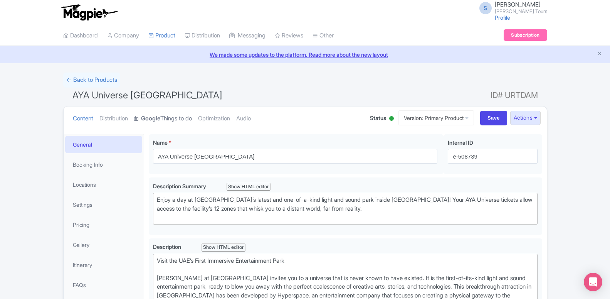
click at [153, 120] on strong "Google" at bounding box center [150, 118] width 19 height 9
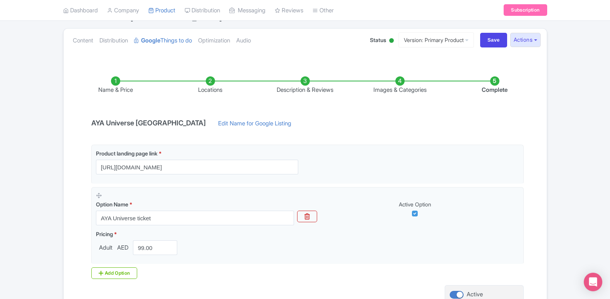
scroll to position [150, 0]
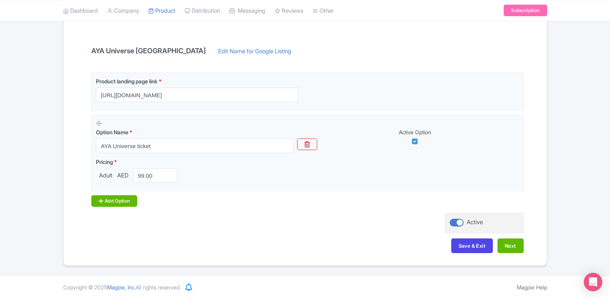
click at [124, 204] on div "Add Option" at bounding box center [114, 201] width 46 height 12
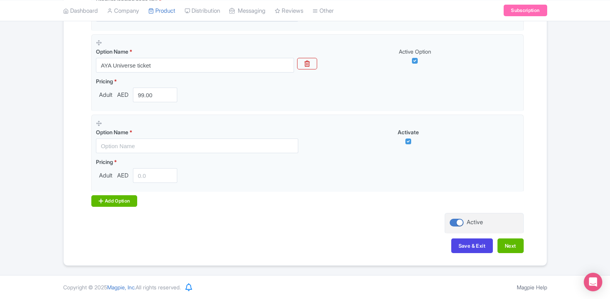
click at [123, 205] on div "Add Option" at bounding box center [114, 201] width 46 height 12
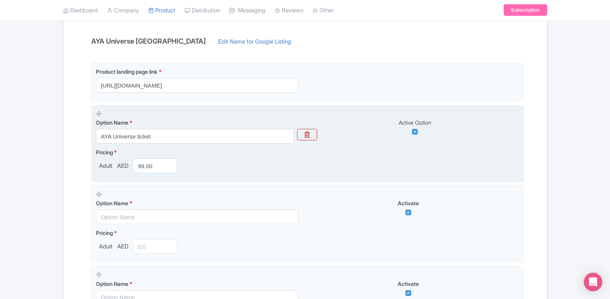
scroll to position [152, 0]
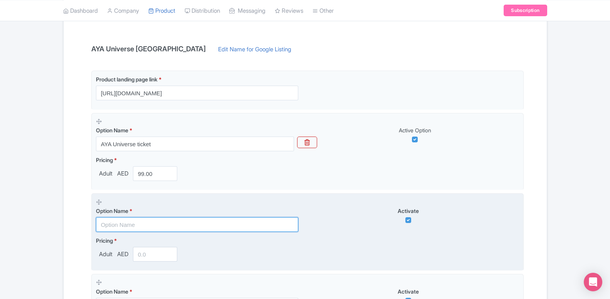
click at [126, 228] on input "text" at bounding box center [197, 224] width 202 height 15
paste input "AYA Universe [GEOGRAPHIC_DATA] with Dubai Standard Trio Package"
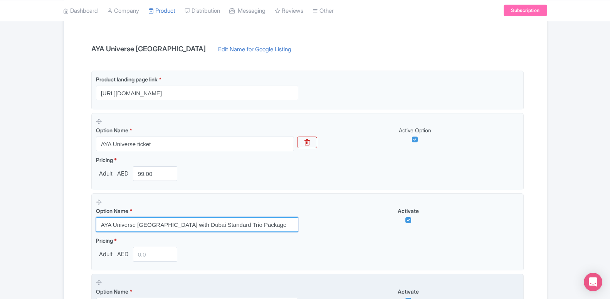
type input "AYA Universe [GEOGRAPHIC_DATA] with Dubai Standard Trio Package"
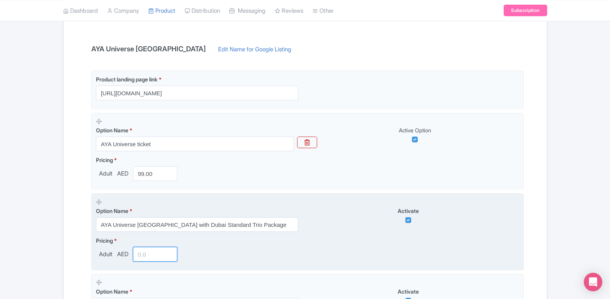
click at [139, 253] on input "number" at bounding box center [155, 254] width 45 height 15
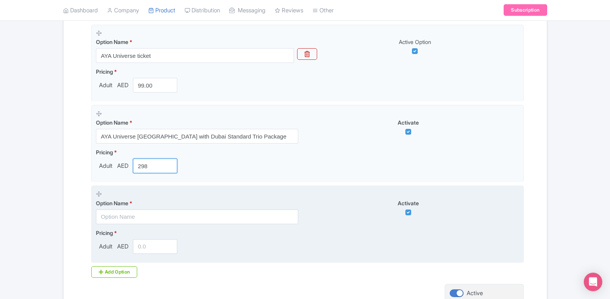
scroll to position [270, 0]
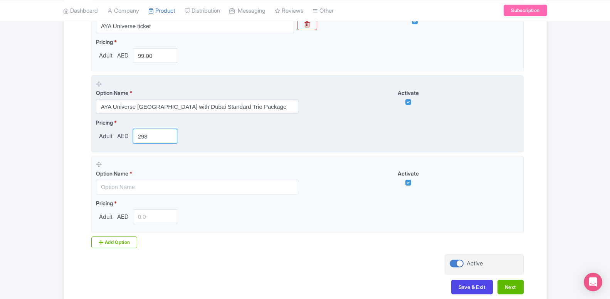
click at [158, 134] on input "298" at bounding box center [155, 136] width 45 height 15
type input "299"
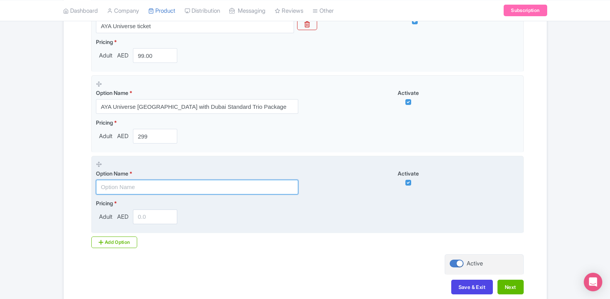
click at [141, 187] on input "text" at bounding box center [197, 187] width 202 height 15
paste input "AYA Universe Dubai with Dubai Premium Trio Package"
type input "AYA Universe Dubai with Dubai Premium Trio Package"
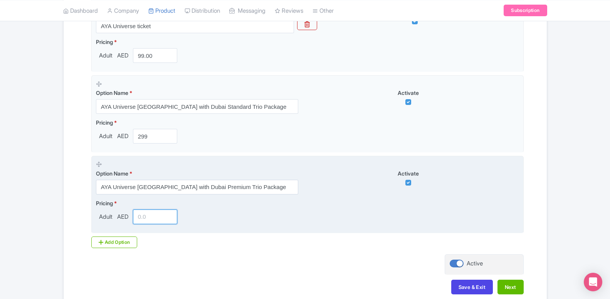
click at [139, 221] on input "number" at bounding box center [155, 216] width 45 height 15
type input "399"
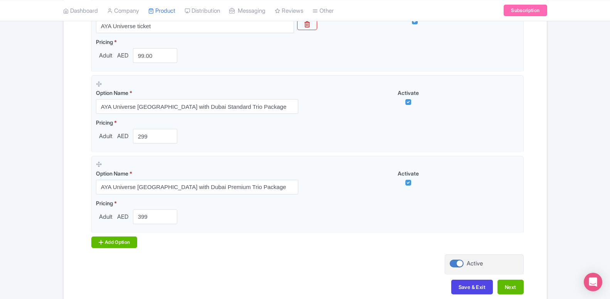
click at [106, 241] on div "Add Option" at bounding box center [114, 242] width 46 height 12
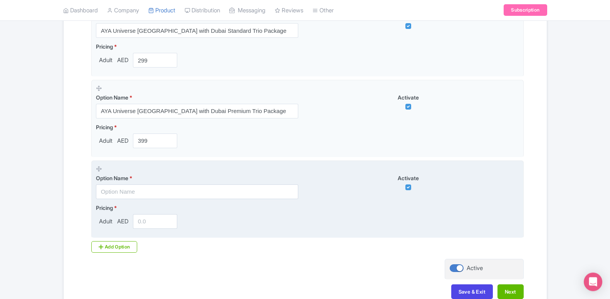
scroll to position [388, 0]
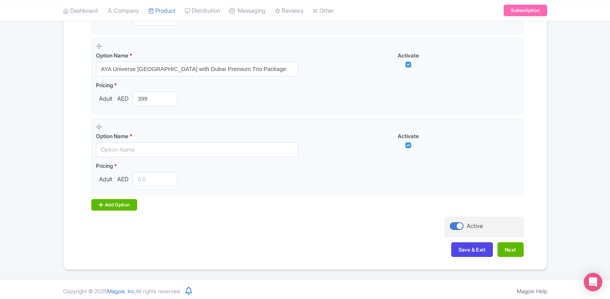
click at [125, 208] on div "Add Option" at bounding box center [114, 205] width 46 height 12
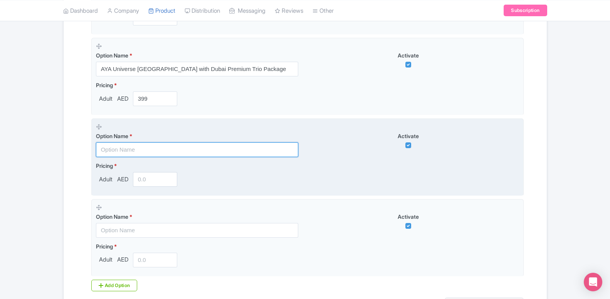
click at [136, 148] on input "text" at bounding box center [197, 149] width 202 height 15
paste input "AYA Universe Dubai with Crocodile Park"
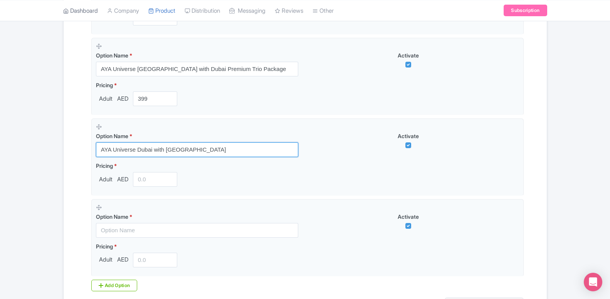
type input "AYA Universe Dubai with Crocodile Park"
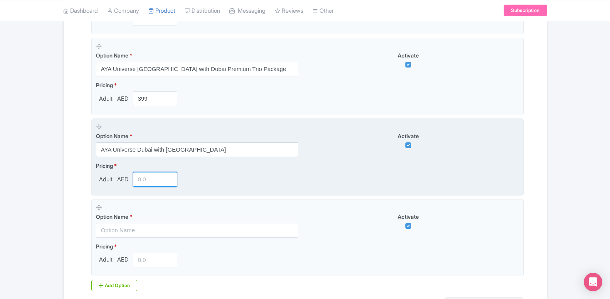
click at [151, 183] on input "number" at bounding box center [155, 179] width 45 height 15
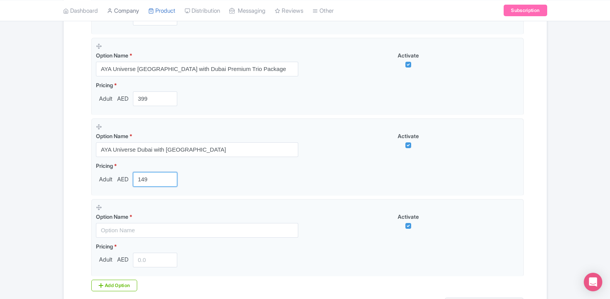
type input "149"
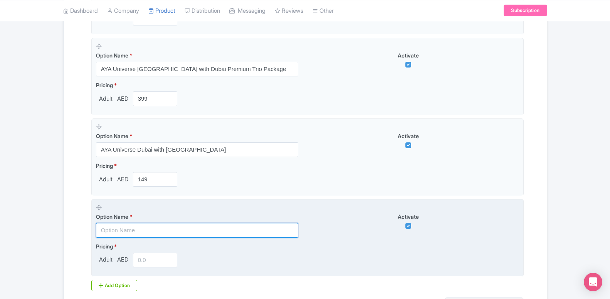
click at [124, 229] on input "text" at bounding box center [197, 230] width 202 height 15
paste input "AYA Universe Dubai with IMG Worlds of Adventure"
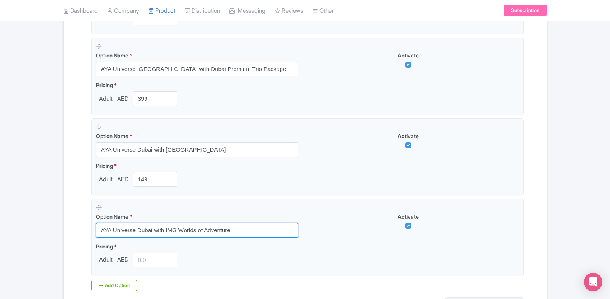
type input "AYA Universe Dubai with IMG Worlds of Adventure"
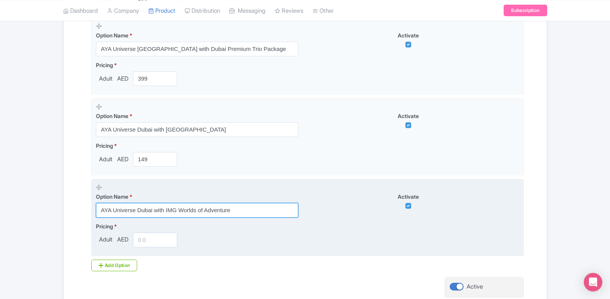
scroll to position [472, 0]
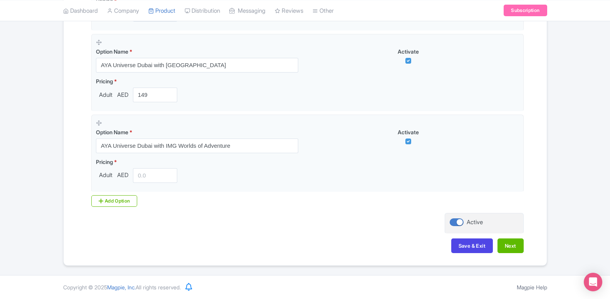
click at [124, 202] on div "Add Option" at bounding box center [114, 201] width 46 height 12
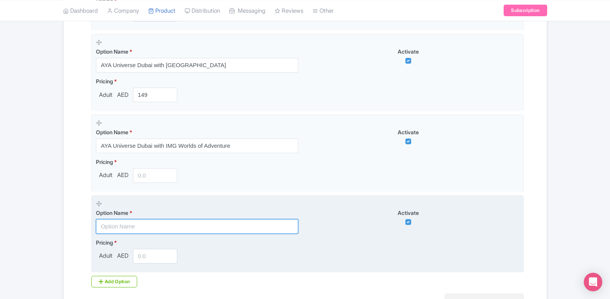
click at [143, 229] on input "text" at bounding box center [197, 226] width 202 height 15
paste input "AYA Universe Dubai with Dubai Parks and Resorts"
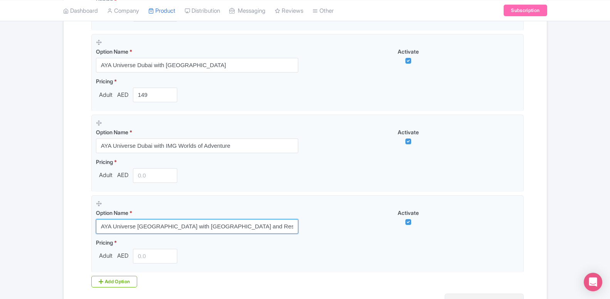
type input "AYA Universe Dubai with Dubai Parks and Resorts"
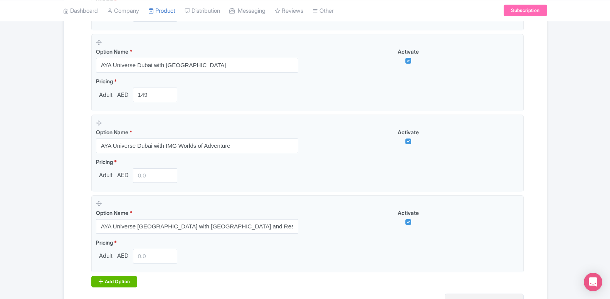
click at [108, 277] on div "Add Option" at bounding box center [114, 282] width 46 height 12
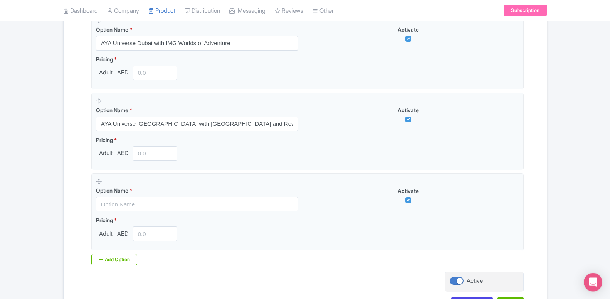
scroll to position [630, 0]
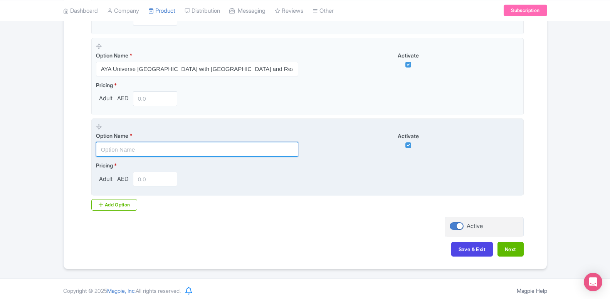
click at [132, 149] on input "text" at bounding box center [197, 149] width 202 height 15
paste input "AYA Universe Dubai with Dubai Aquarium"
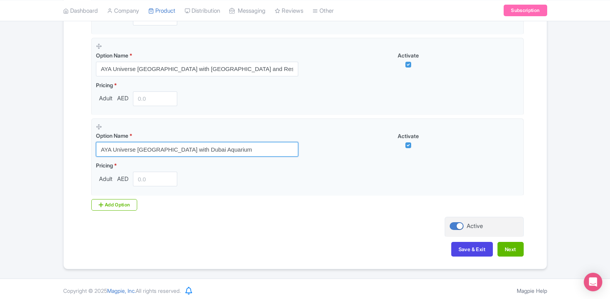
type input "AYA Universe Dubai with Dubai Aquarium"
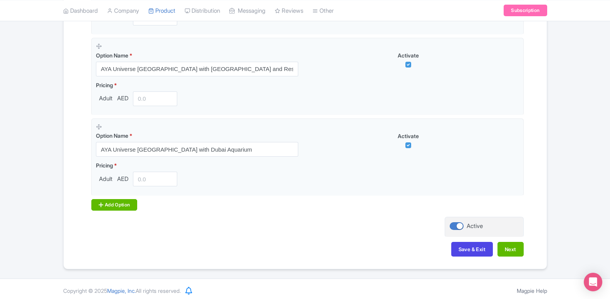
click at [120, 209] on div "Add Option" at bounding box center [114, 205] width 46 height 12
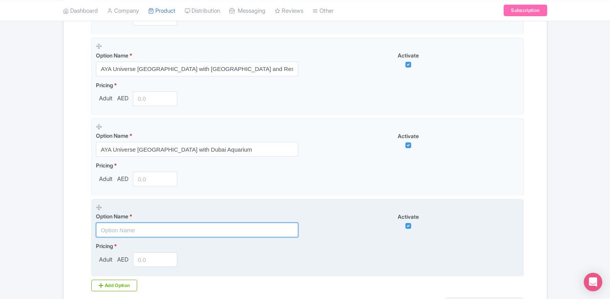
click at [148, 229] on input "text" at bounding box center [197, 229] width 202 height 15
paste input "AYA Universe Dubai with Burj khalifa"
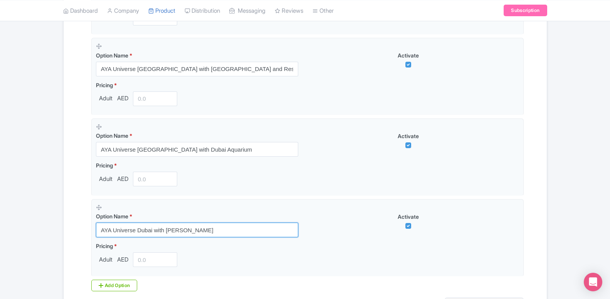
type input "AYA Universe Dubai with Burj khalifa"
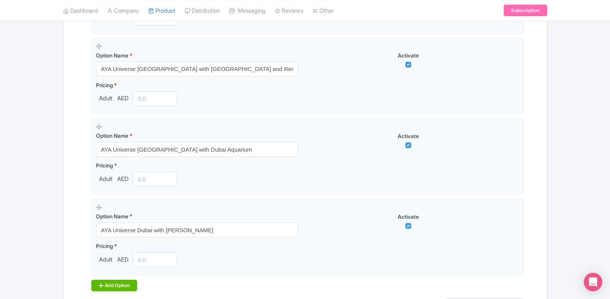
click at [111, 289] on div "Add Option" at bounding box center [114, 286] width 46 height 12
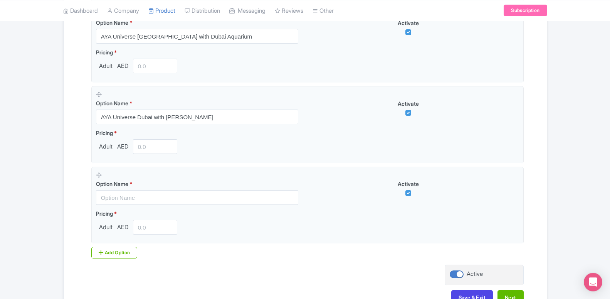
scroll to position [748, 0]
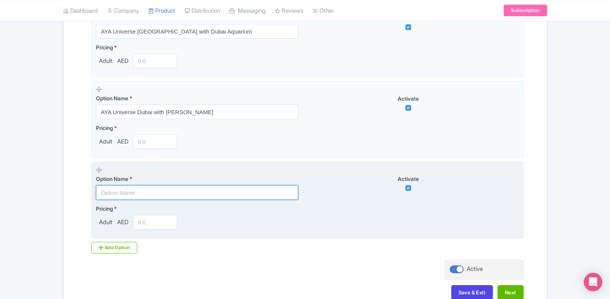
click at [139, 199] on input "text" at bounding box center [197, 192] width 202 height 15
paste input "AYA Universe Dubai with Ski Dubai"
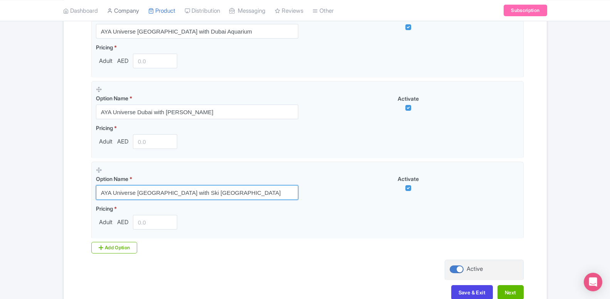
type input "AYA Universe Dubai with Ski Dubai"
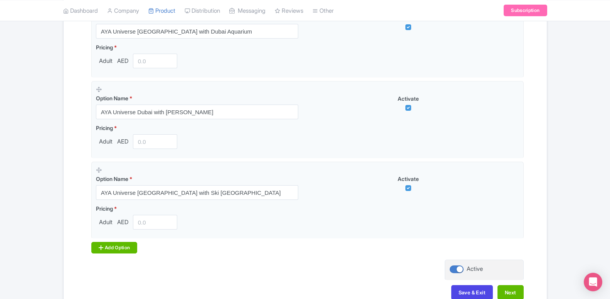
click at [113, 248] on div "Add Option" at bounding box center [114, 248] width 46 height 12
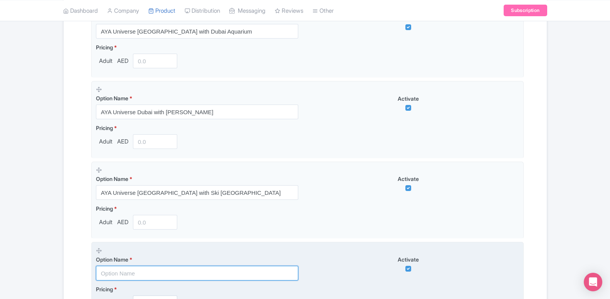
click at [138, 270] on input "text" at bounding box center [197, 273] width 202 height 15
paste input "AYA Universe Dubai with Yas Island Any 2 Park Pass"
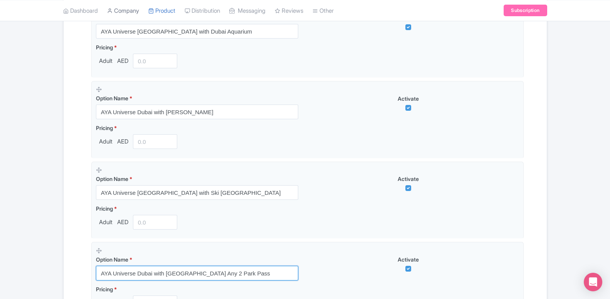
type input "AYA Universe Dubai with Yas Island Any 2 Park Pass"
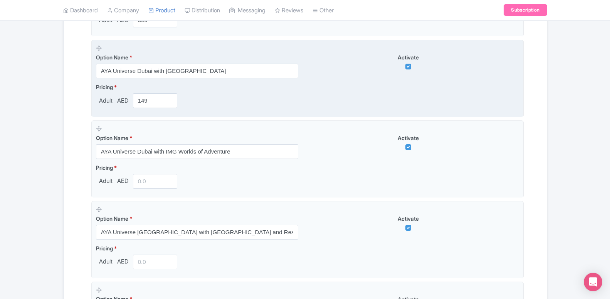
scroll to position [472, 0]
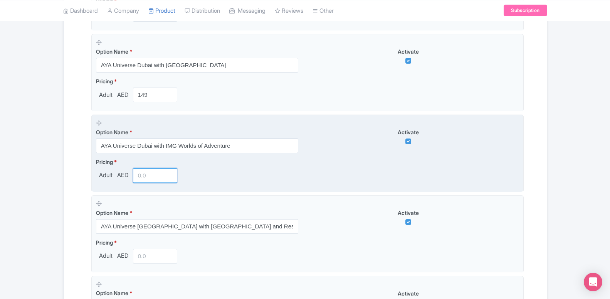
click at [135, 179] on input "number" at bounding box center [155, 175] width 45 height 15
type input "289"
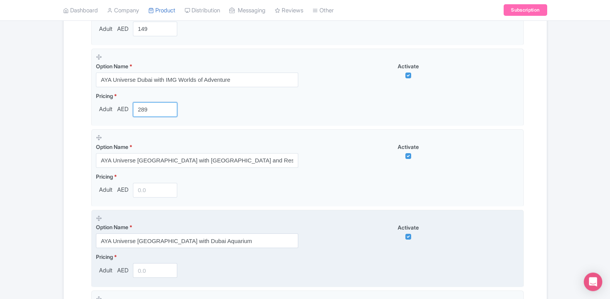
scroll to position [551, 0]
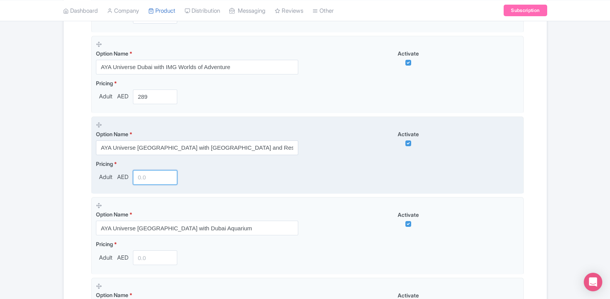
click at [158, 175] on input "number" at bounding box center [155, 177] width 45 height 15
type input "279"
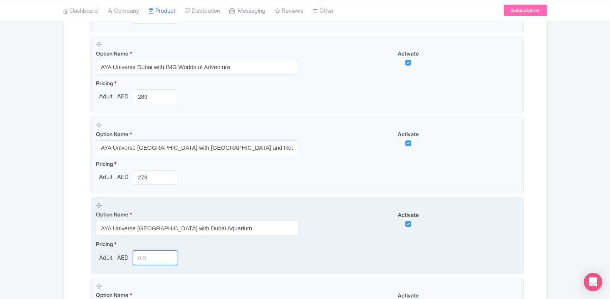
click at [152, 255] on input "number" at bounding box center [155, 257] width 45 height 15
type input "225"
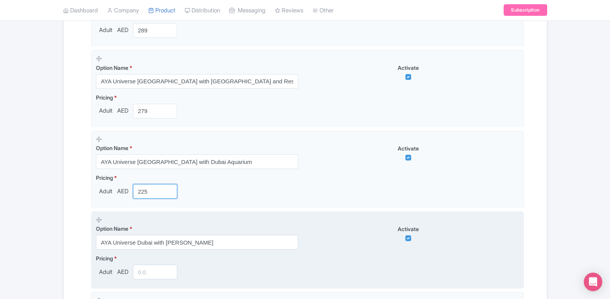
scroll to position [630, 0]
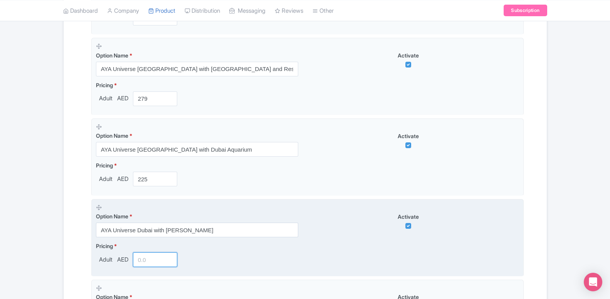
click at [145, 258] on input "number" at bounding box center [155, 259] width 45 height 15
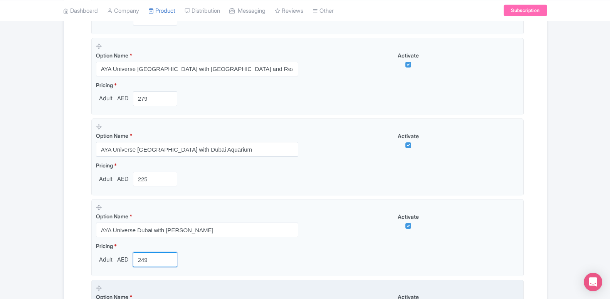
type input "249"
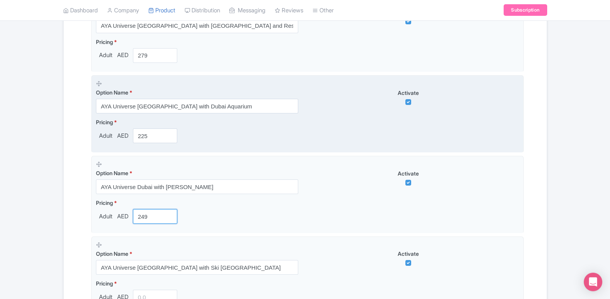
scroll to position [708, 0]
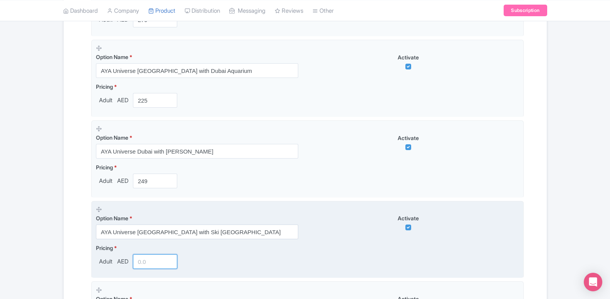
click at [150, 259] on input "number" at bounding box center [155, 261] width 45 height 15
type input "295"
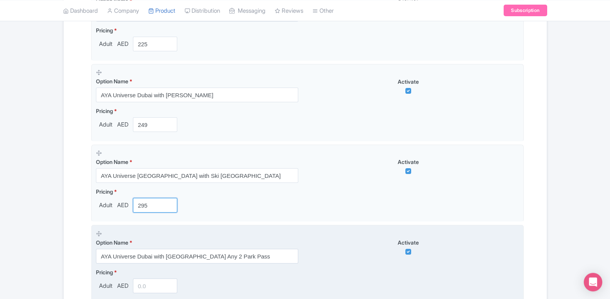
scroll to position [787, 0]
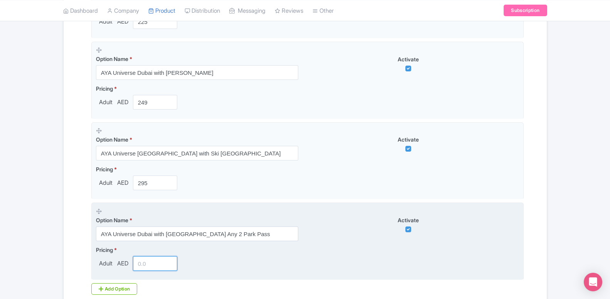
click at [145, 268] on input "number" at bounding box center [155, 263] width 45 height 15
type input "169"
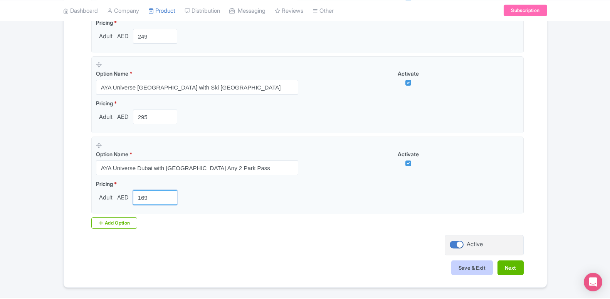
scroll to position [866, 0]
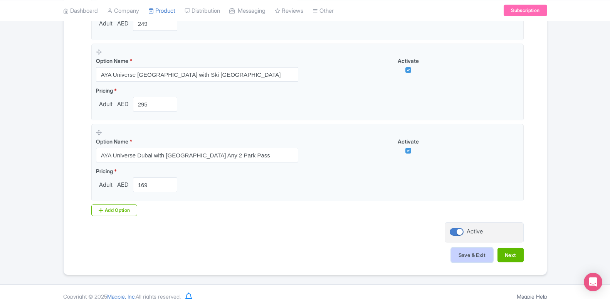
click at [458, 259] on button "Save & Exit" at bounding box center [473, 255] width 42 height 15
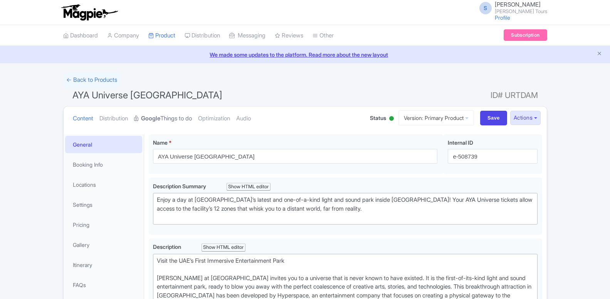
click at [158, 121] on strong "Google" at bounding box center [150, 118] width 19 height 9
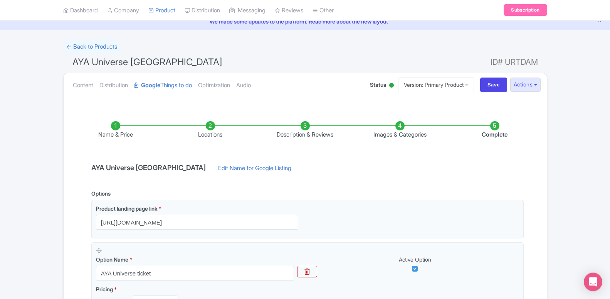
scroll to position [20, 0]
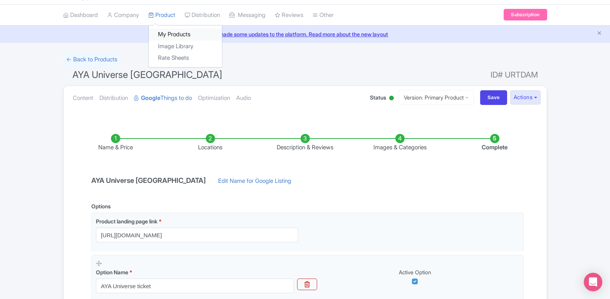
click at [175, 37] on link "My Products" at bounding box center [185, 35] width 73 height 12
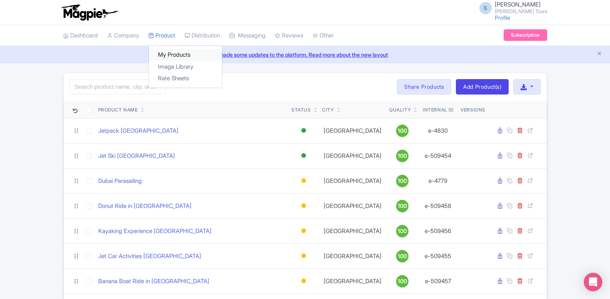
click at [172, 52] on link "My Products" at bounding box center [185, 55] width 73 height 12
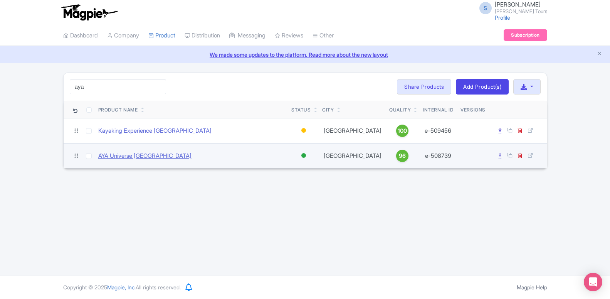
type input "aya"
click at [133, 156] on link "AYA Universe [GEOGRAPHIC_DATA]" at bounding box center [144, 156] width 93 height 9
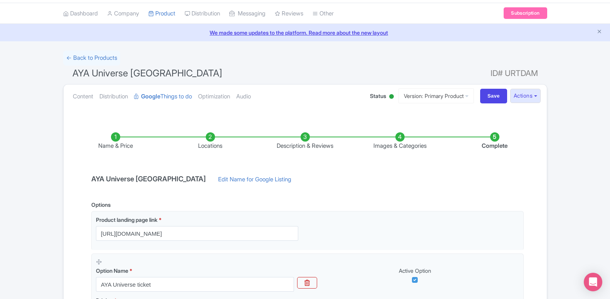
scroll to position [157, 0]
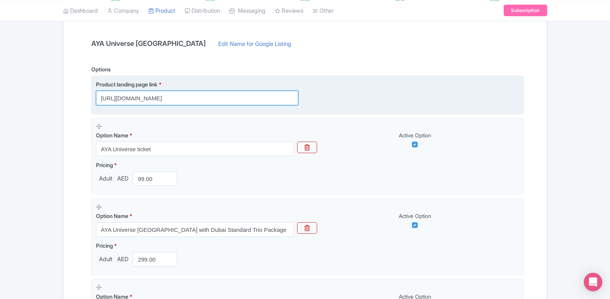
click at [169, 102] on input "[URL][DOMAIN_NAME]" at bounding box center [197, 98] width 202 height 15
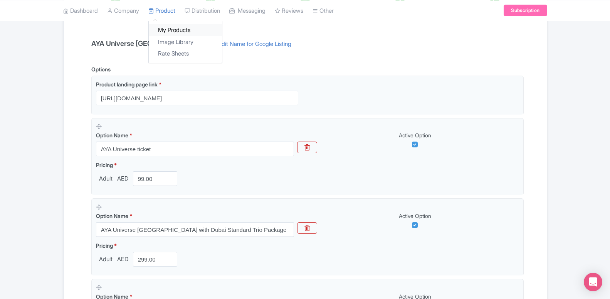
click at [159, 27] on link "My Products" at bounding box center [185, 30] width 73 height 12
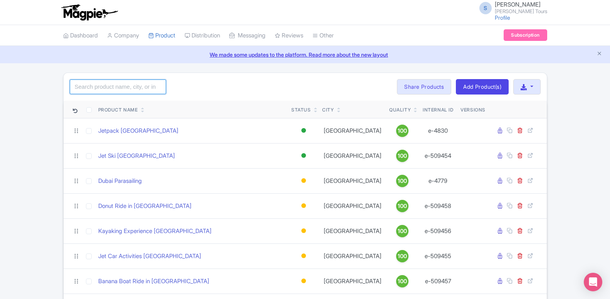
click at [101, 86] on input "search" at bounding box center [118, 86] width 96 height 15
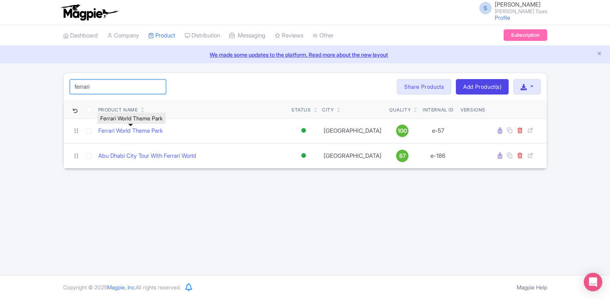
type input "ferrari"
click at [144, 135] on link "Ferrari World Theme Park" at bounding box center [130, 130] width 65 height 9
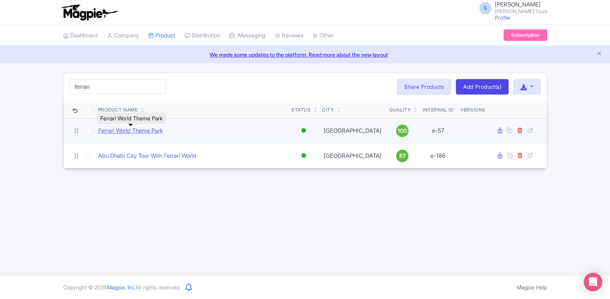
click at [144, 131] on link "Ferrari World Theme Park" at bounding box center [130, 130] width 65 height 9
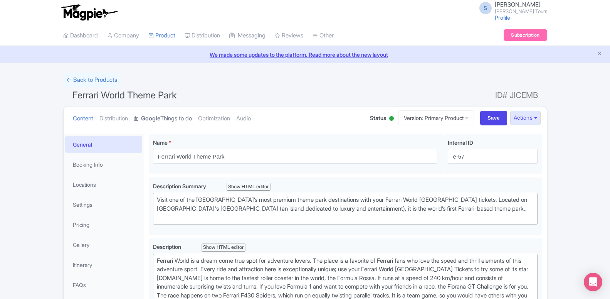
click at [162, 123] on link "Google Things to do" at bounding box center [163, 118] width 58 height 24
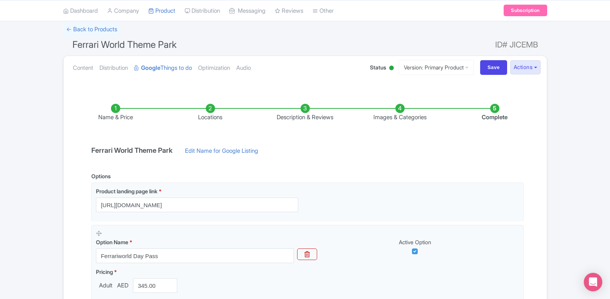
scroll to position [39, 0]
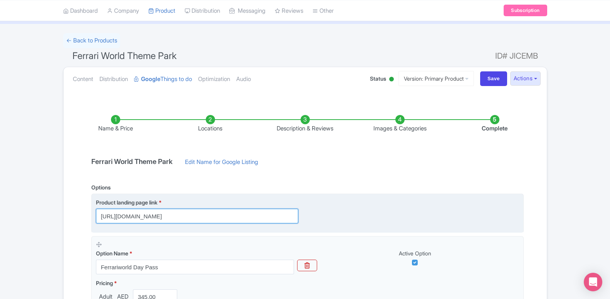
click at [179, 217] on input "https://dubai.raynatours.com/ferrari-world-combo-offers" at bounding box center [197, 216] width 202 height 15
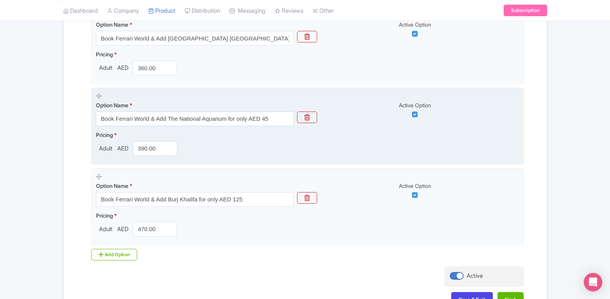
scroll to position [1047, 0]
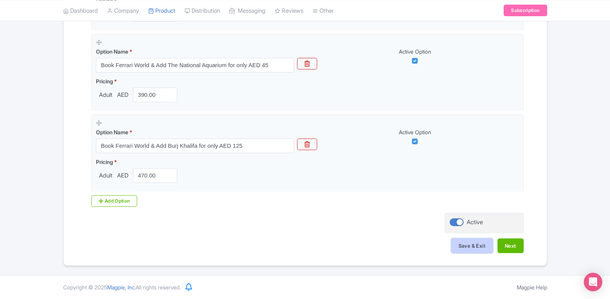
click at [473, 250] on button "Save & Exit" at bounding box center [473, 245] width 42 height 15
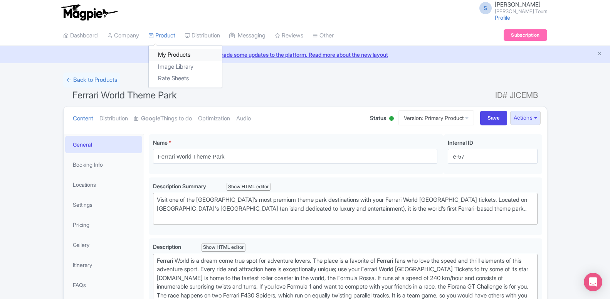
click at [171, 56] on link "My Products" at bounding box center [185, 55] width 73 height 12
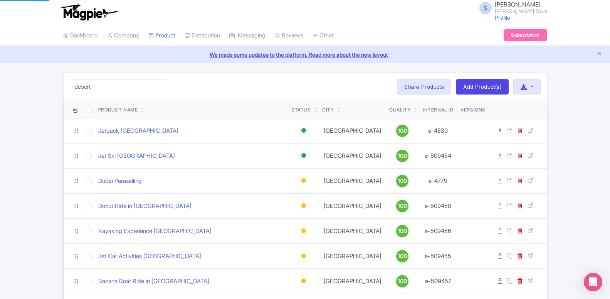
type input "desert"
click button "Search" at bounding box center [0, 0] width 0 height 0
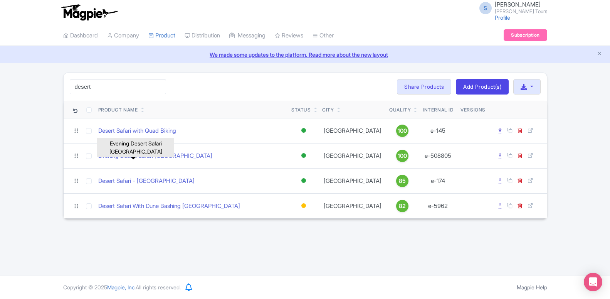
click at [128, 158] on link "Evening Desert Safari [GEOGRAPHIC_DATA]" at bounding box center [155, 156] width 114 height 9
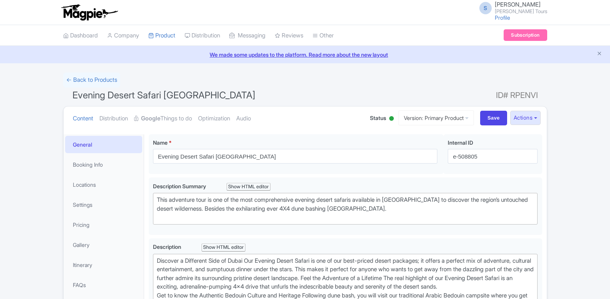
click at [143, 123] on link "Google Things to do" at bounding box center [163, 118] width 58 height 24
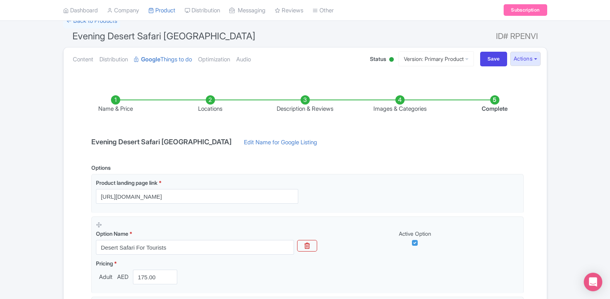
scroll to position [79, 0]
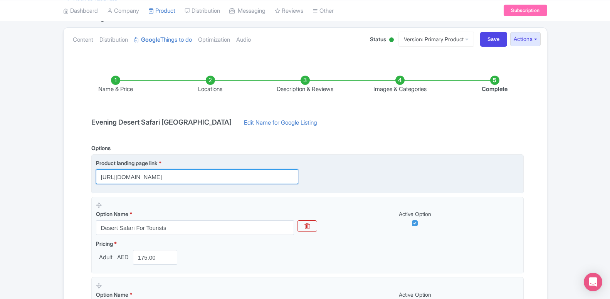
click at [149, 179] on input "[URL][DOMAIN_NAME]" at bounding box center [197, 176] width 202 height 15
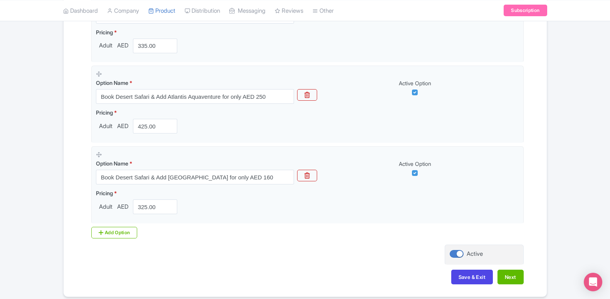
scroll to position [1369, 0]
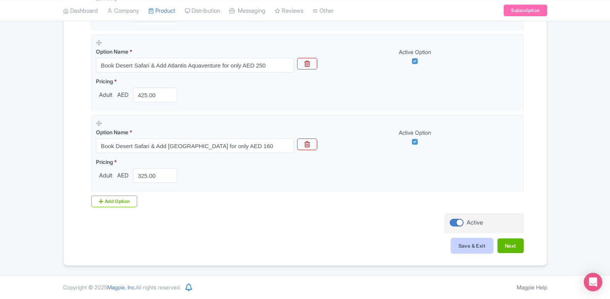
click at [467, 242] on button "Save & Exit" at bounding box center [473, 245] width 42 height 15
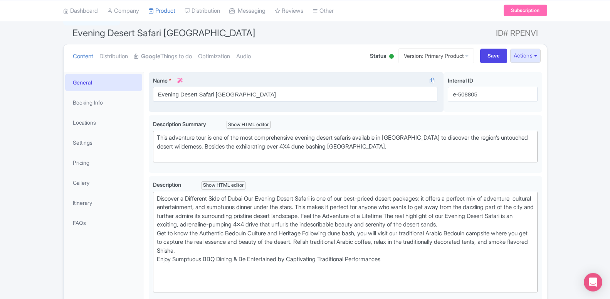
scroll to position [79, 0]
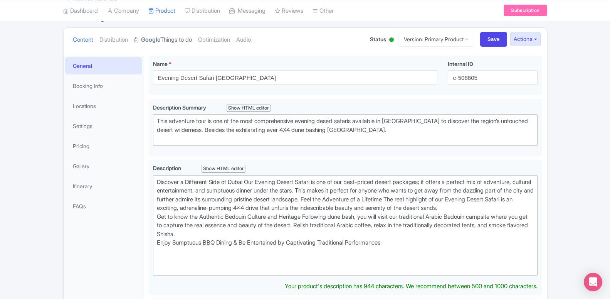
click at [165, 40] on link "Google Things to do" at bounding box center [163, 40] width 58 height 24
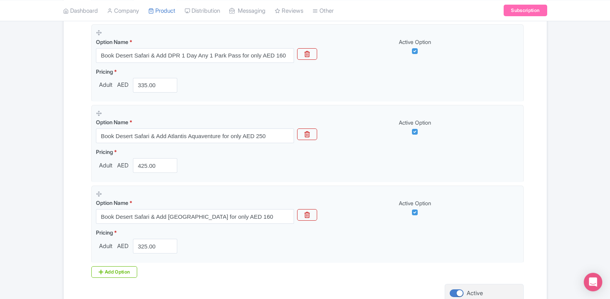
scroll to position [1369, 0]
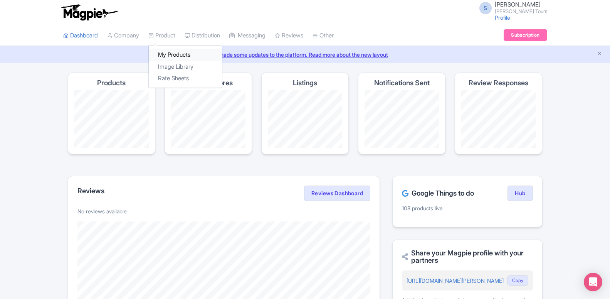
click at [166, 56] on link "My Products" at bounding box center [185, 55] width 73 height 12
